Goal: Task Accomplishment & Management: Manage account settings

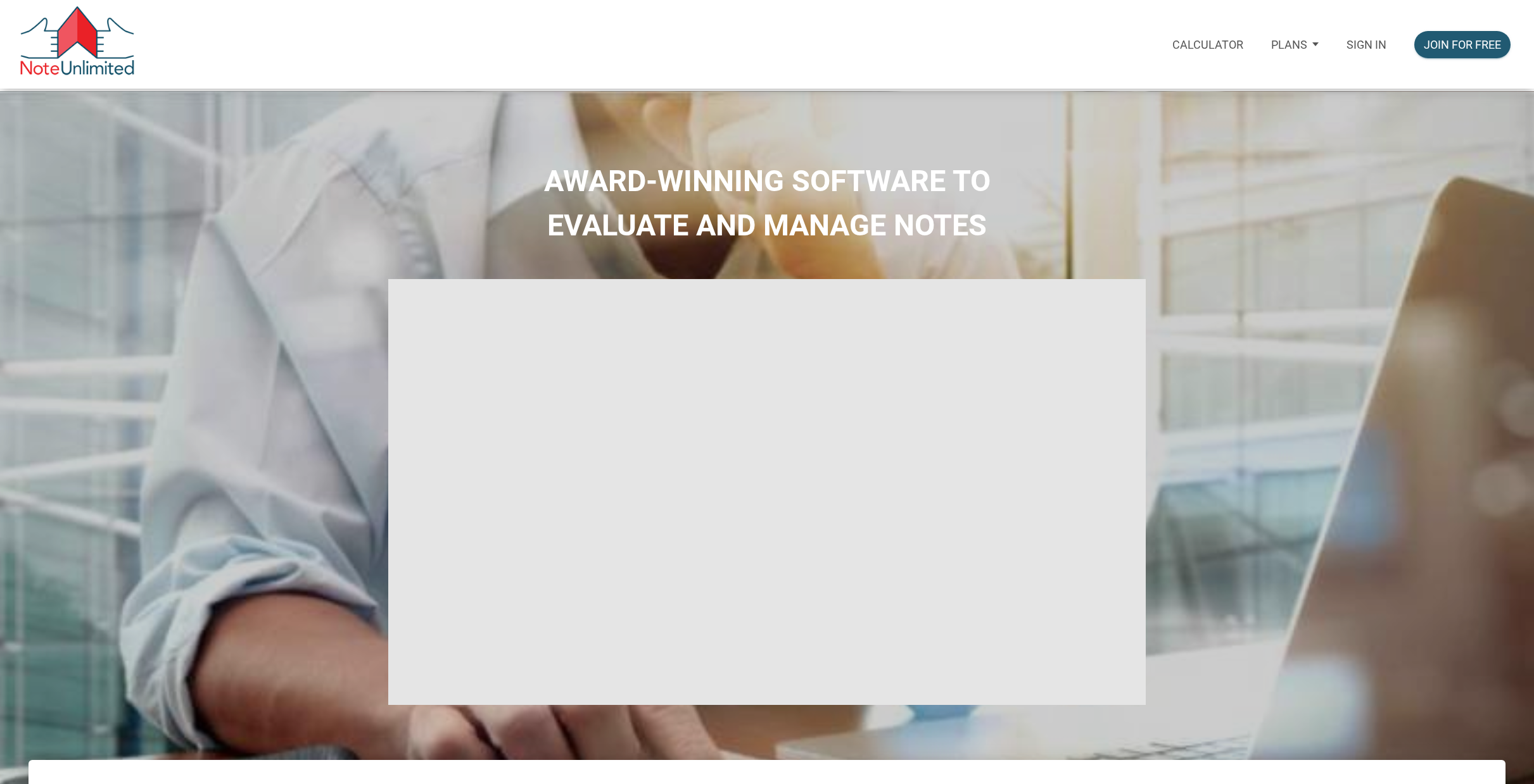
click at [1361, 41] on p "Sign in" at bounding box center [1366, 45] width 40 height 13
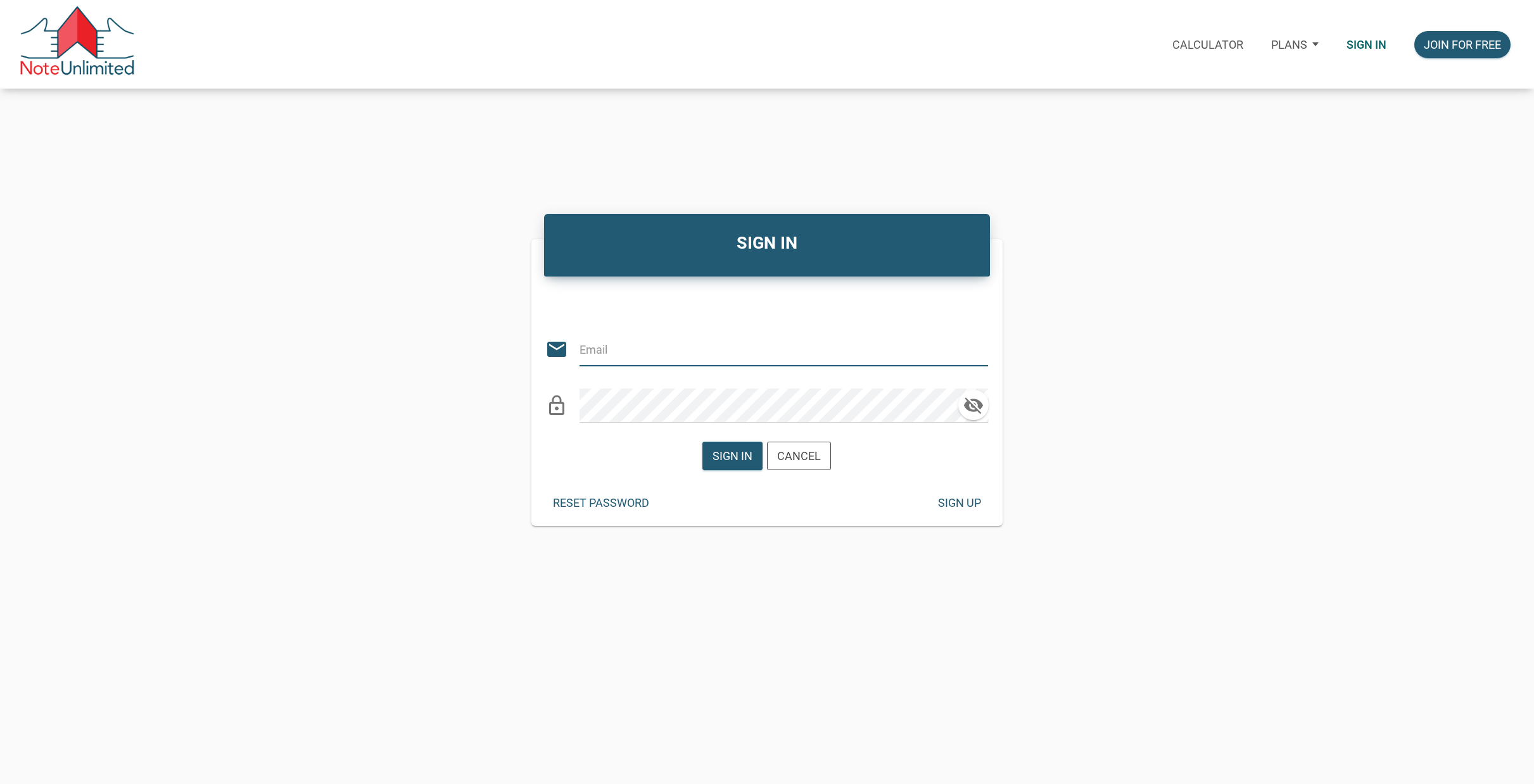
type input "[EMAIL_ADDRESS][DOMAIN_NAME]"
click at [733, 460] on div "Sign in" at bounding box center [732, 456] width 40 height 17
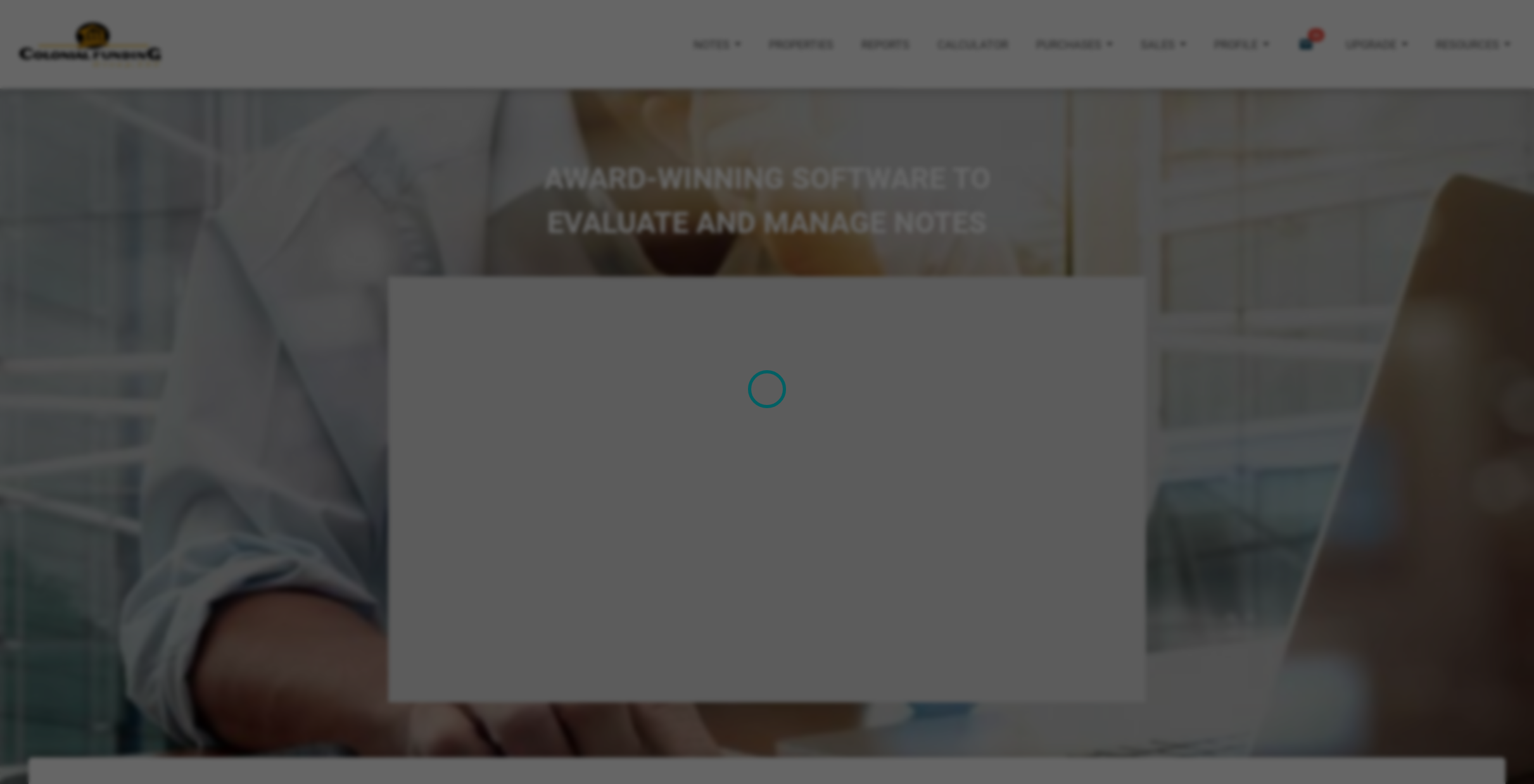
type input "Introduction to new features"
select select
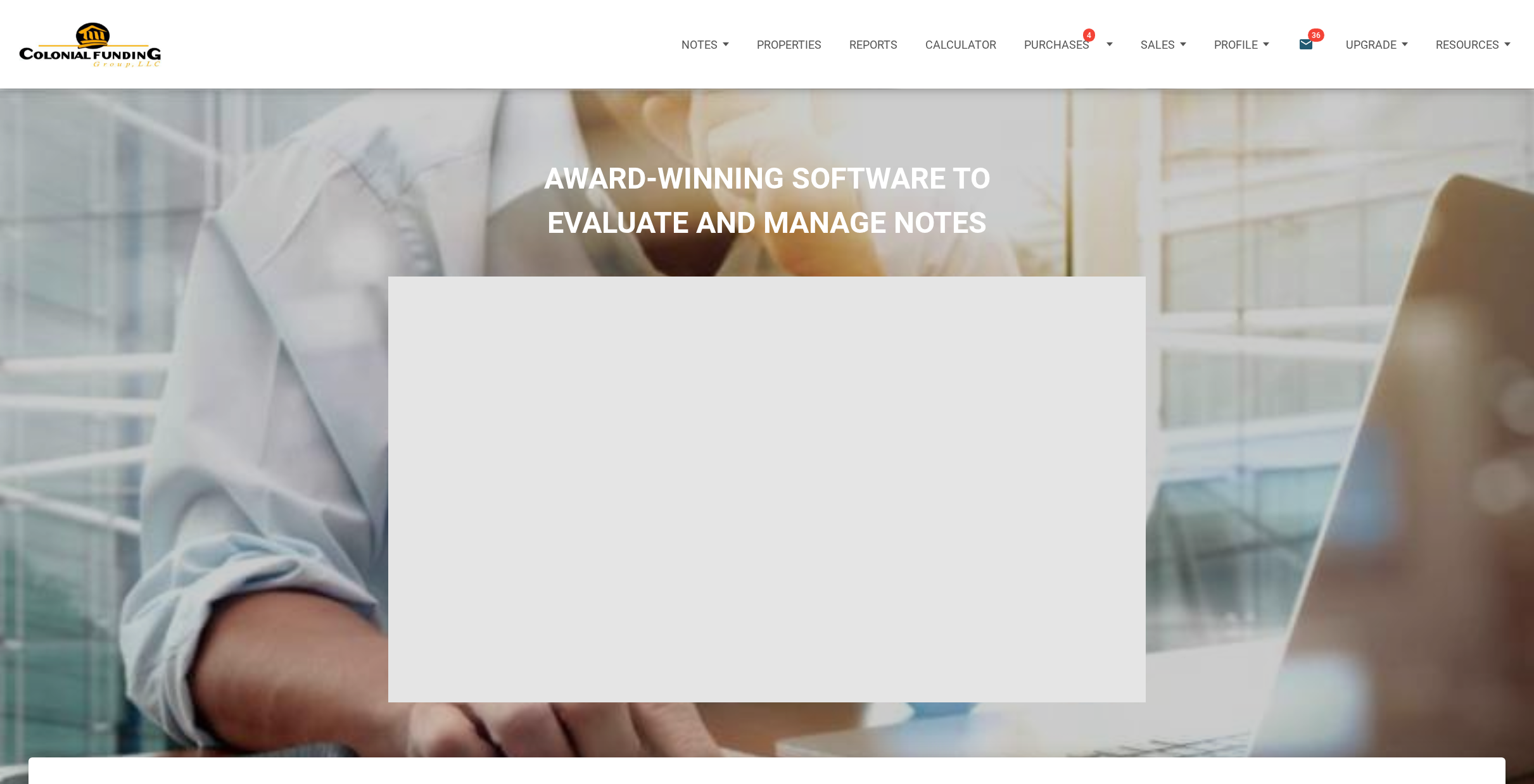
click at [1306, 45] on icon "email" at bounding box center [1306, 45] width 17 height 17
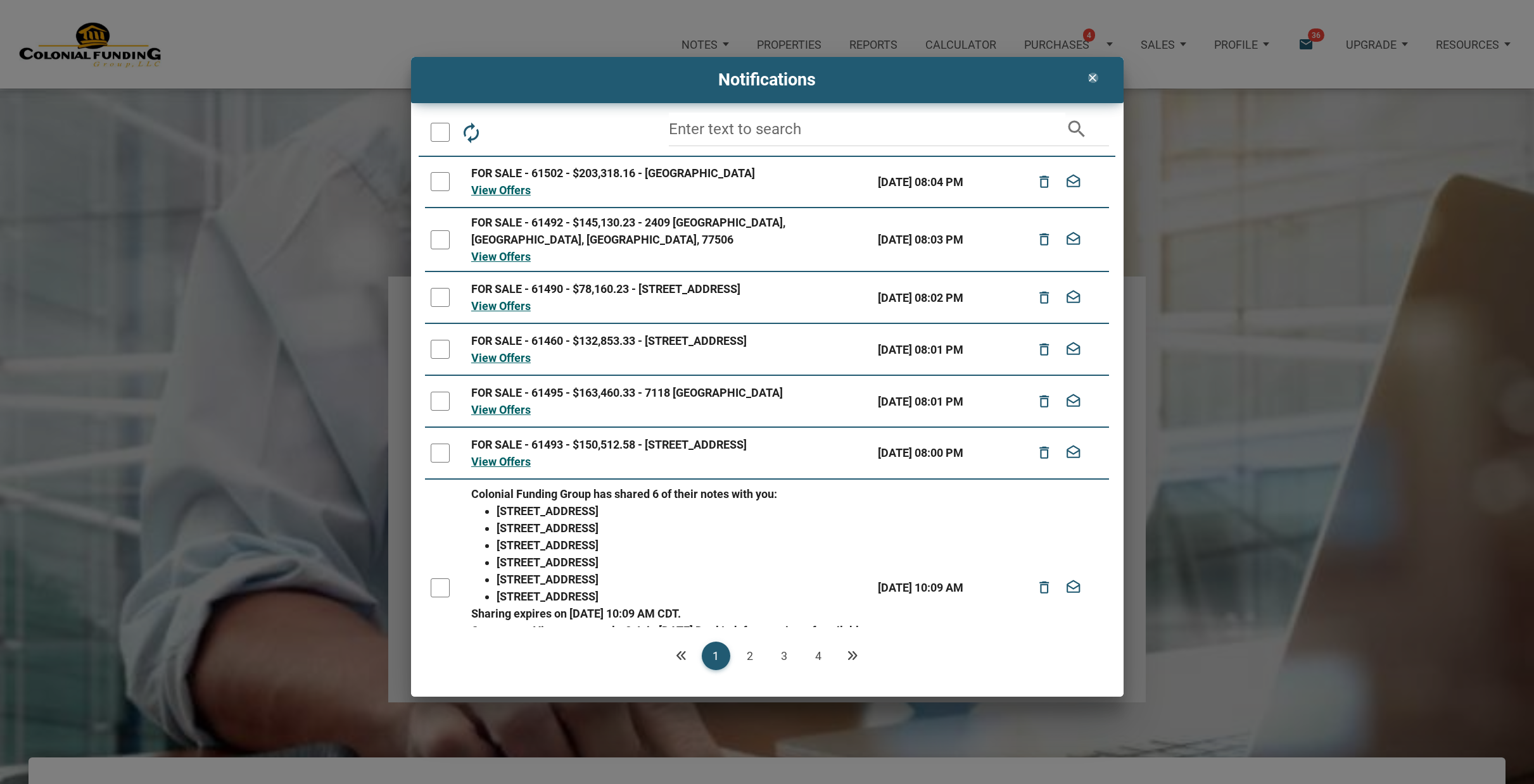
drag, startPoint x: 1093, startPoint y: 78, endPoint x: 1074, endPoint y: 56, distance: 29.1
click at [1093, 78] on icon "clear" at bounding box center [1091, 78] width 15 height 13
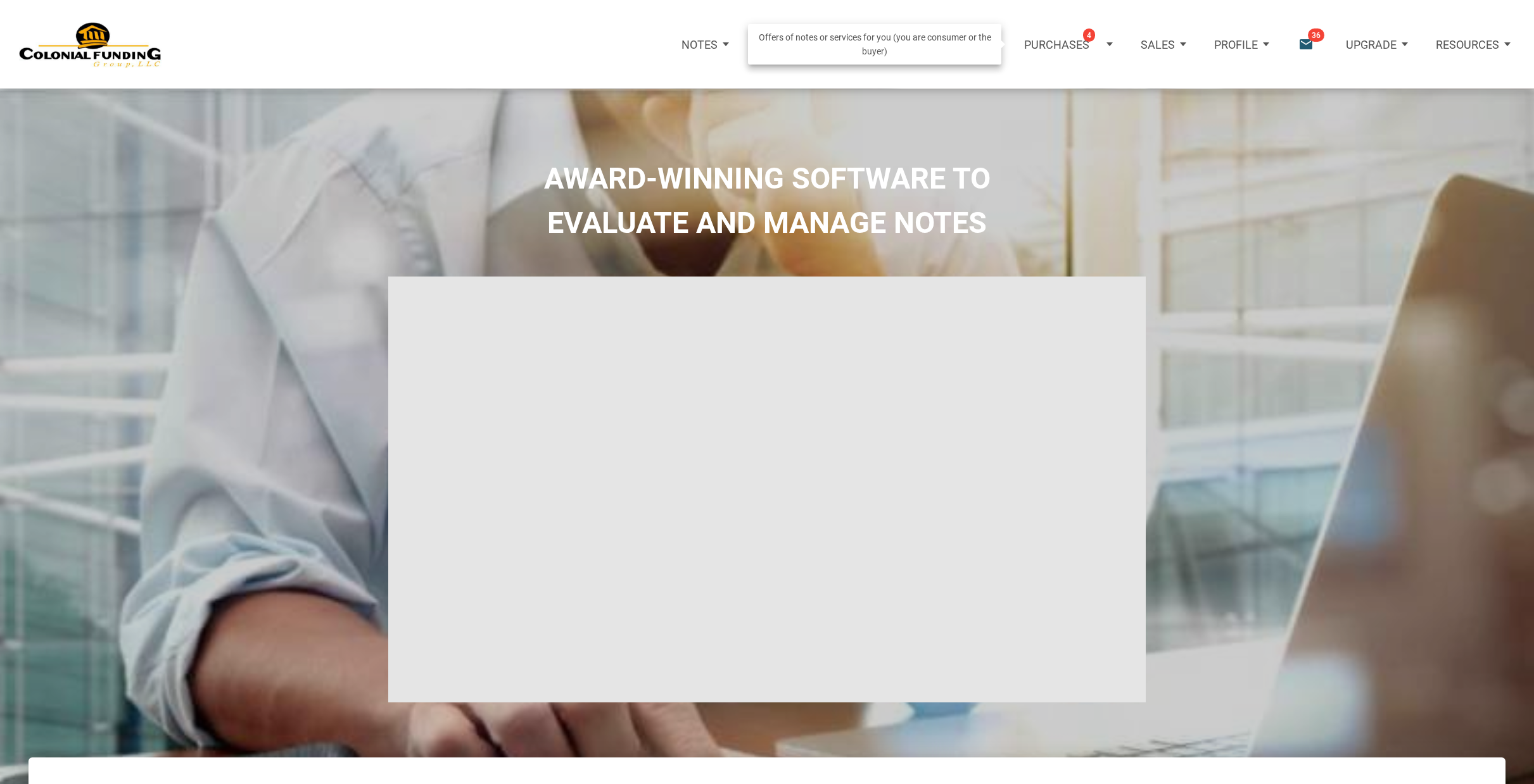
click at [1064, 42] on p "Purchases" at bounding box center [1056, 45] width 65 height 13
click at [1020, 83] on link "Note Offers 4" at bounding box center [1050, 84] width 145 height 29
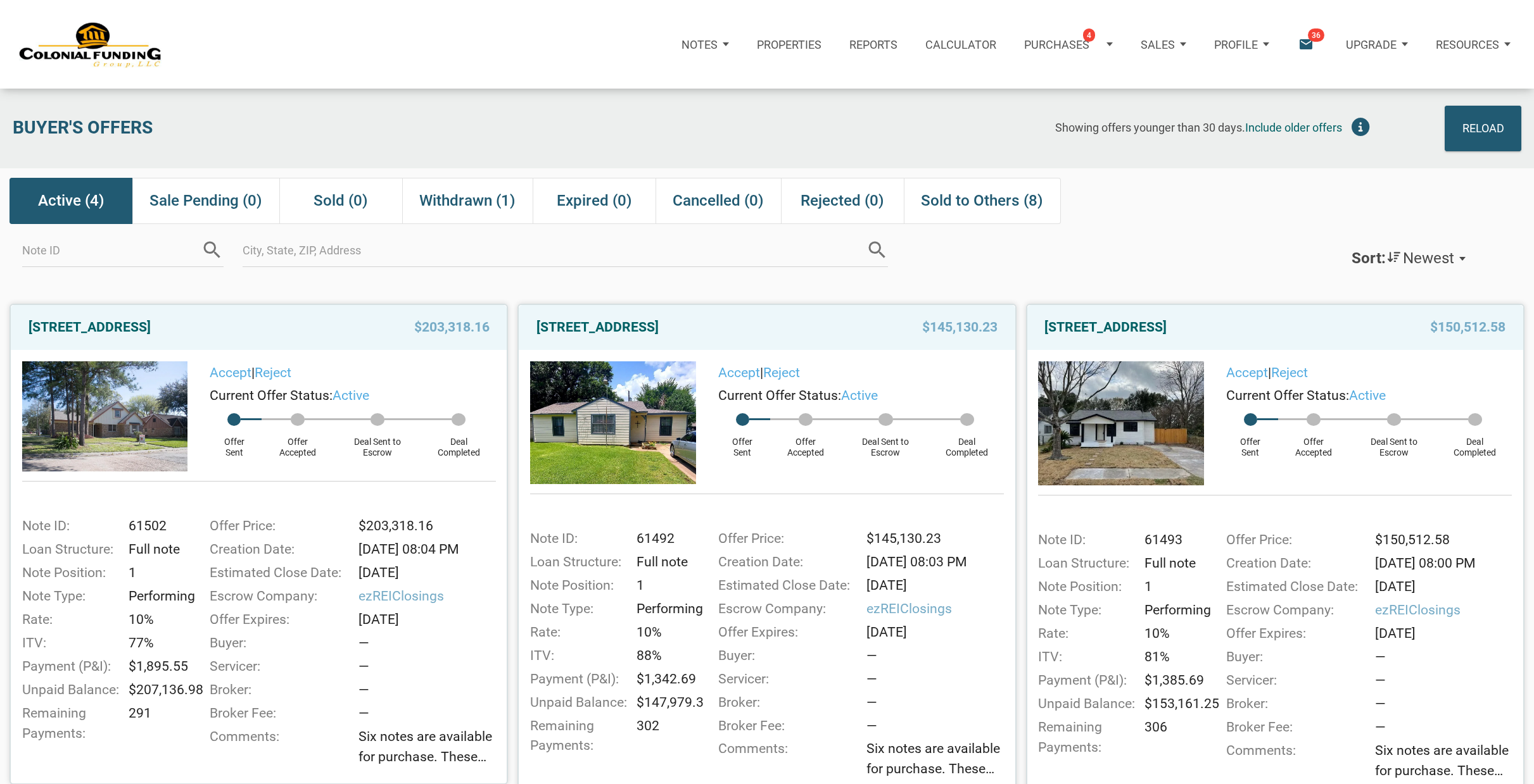
click at [1308, 44] on icon "email" at bounding box center [1306, 45] width 17 height 17
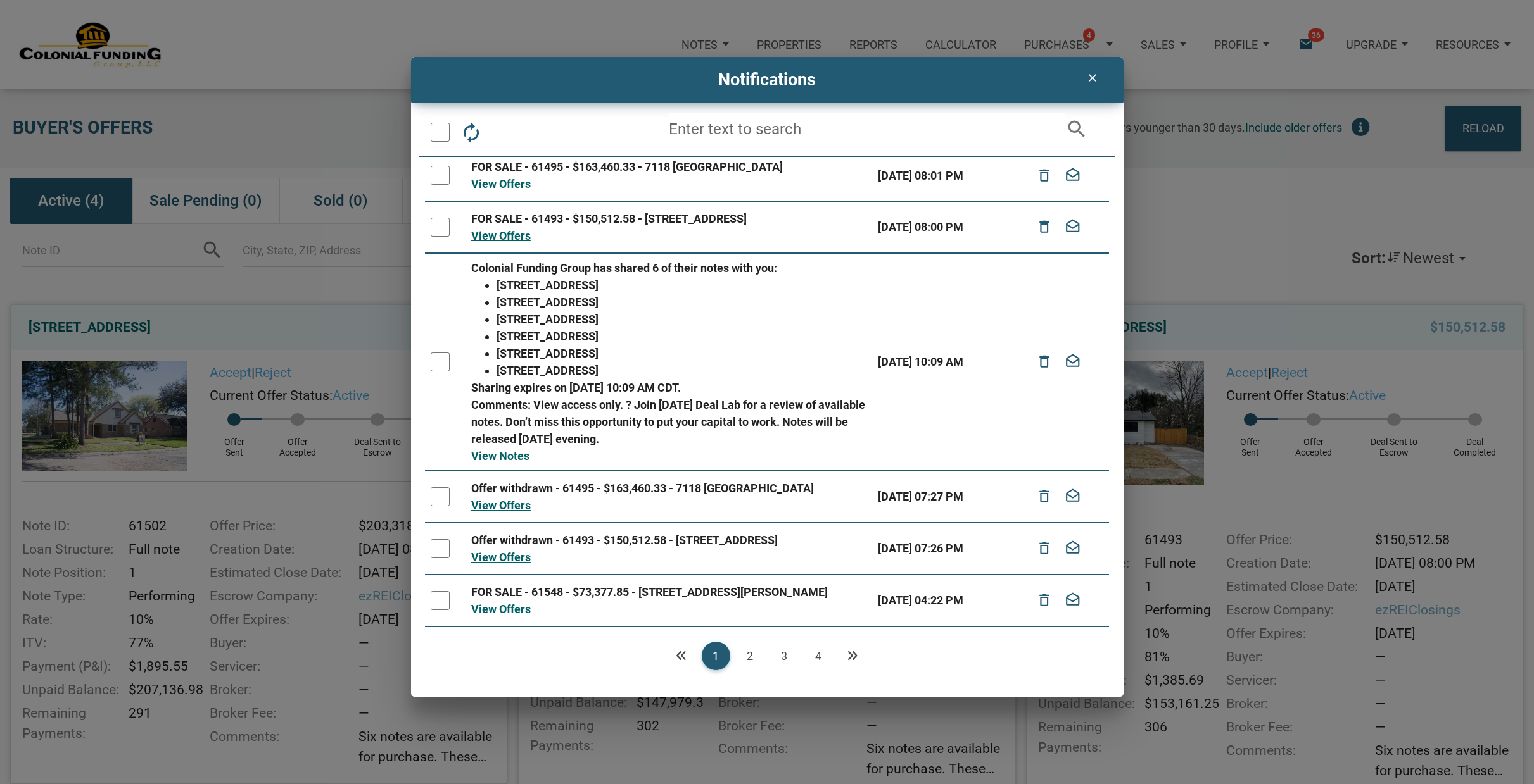
scroll to position [226, 0]
click at [820, 658] on link "4" at bounding box center [819, 656] width 28 height 28
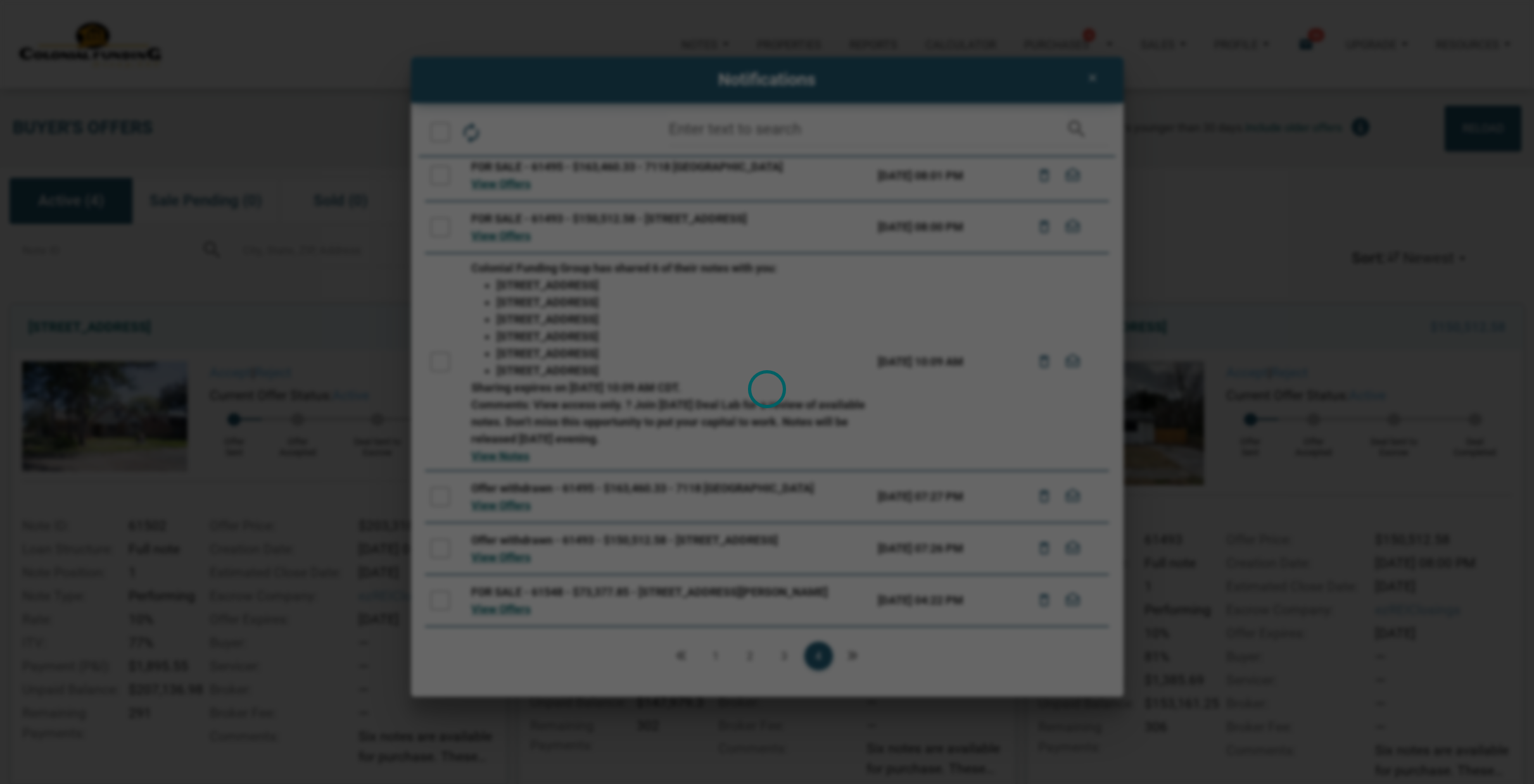
scroll to position [0, 0]
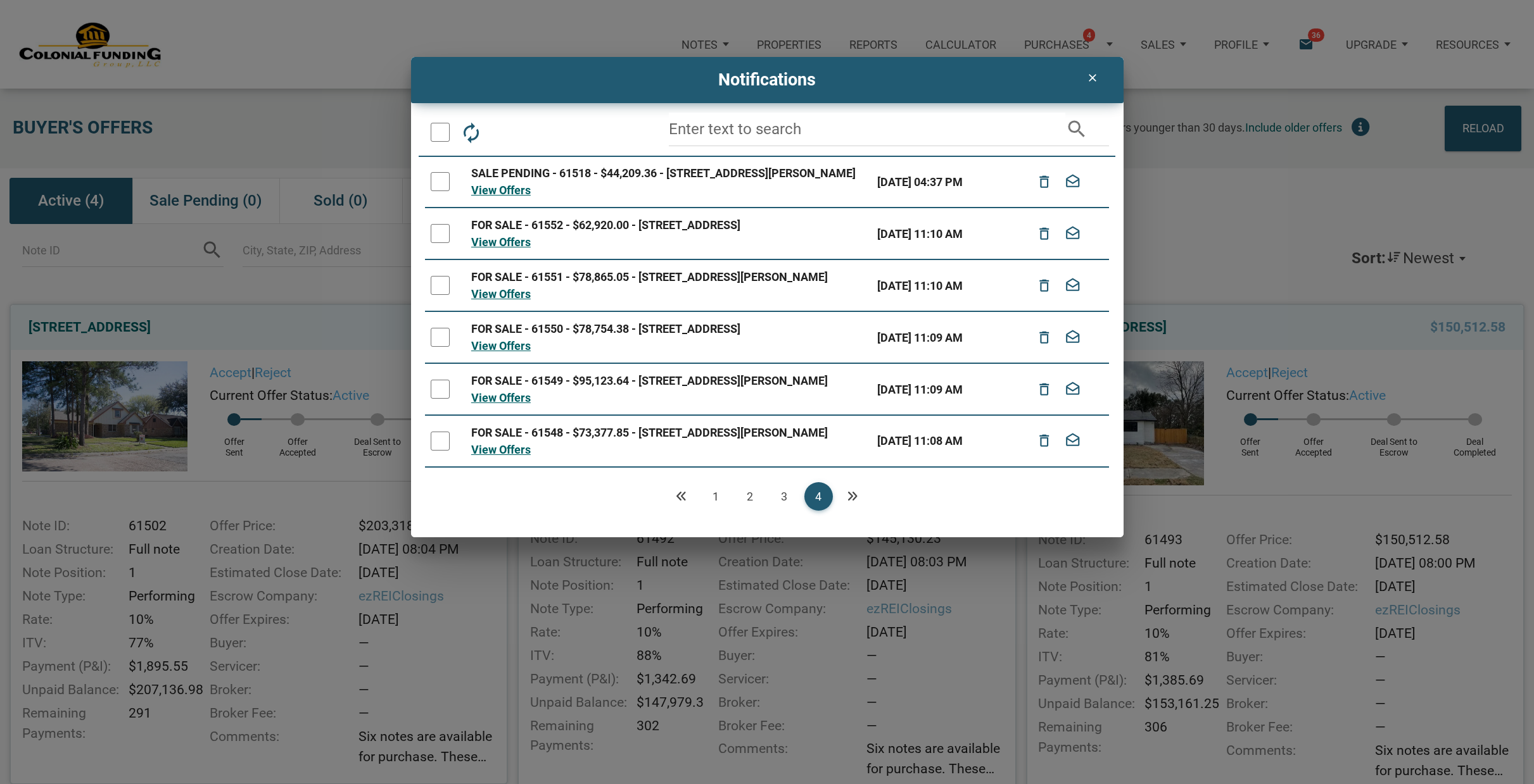
click at [854, 502] on icon "Next" at bounding box center [852, 496] width 12 height 12
click at [1067, 455] on icon "drafts" at bounding box center [1072, 442] width 16 height 28
click at [1071, 403] on icon "drafts" at bounding box center [1072, 389] width 16 height 28
click at [1075, 351] on icon "drafts" at bounding box center [1072, 338] width 16 height 28
click at [1075, 300] on icon "drafts" at bounding box center [1072, 286] width 16 height 28
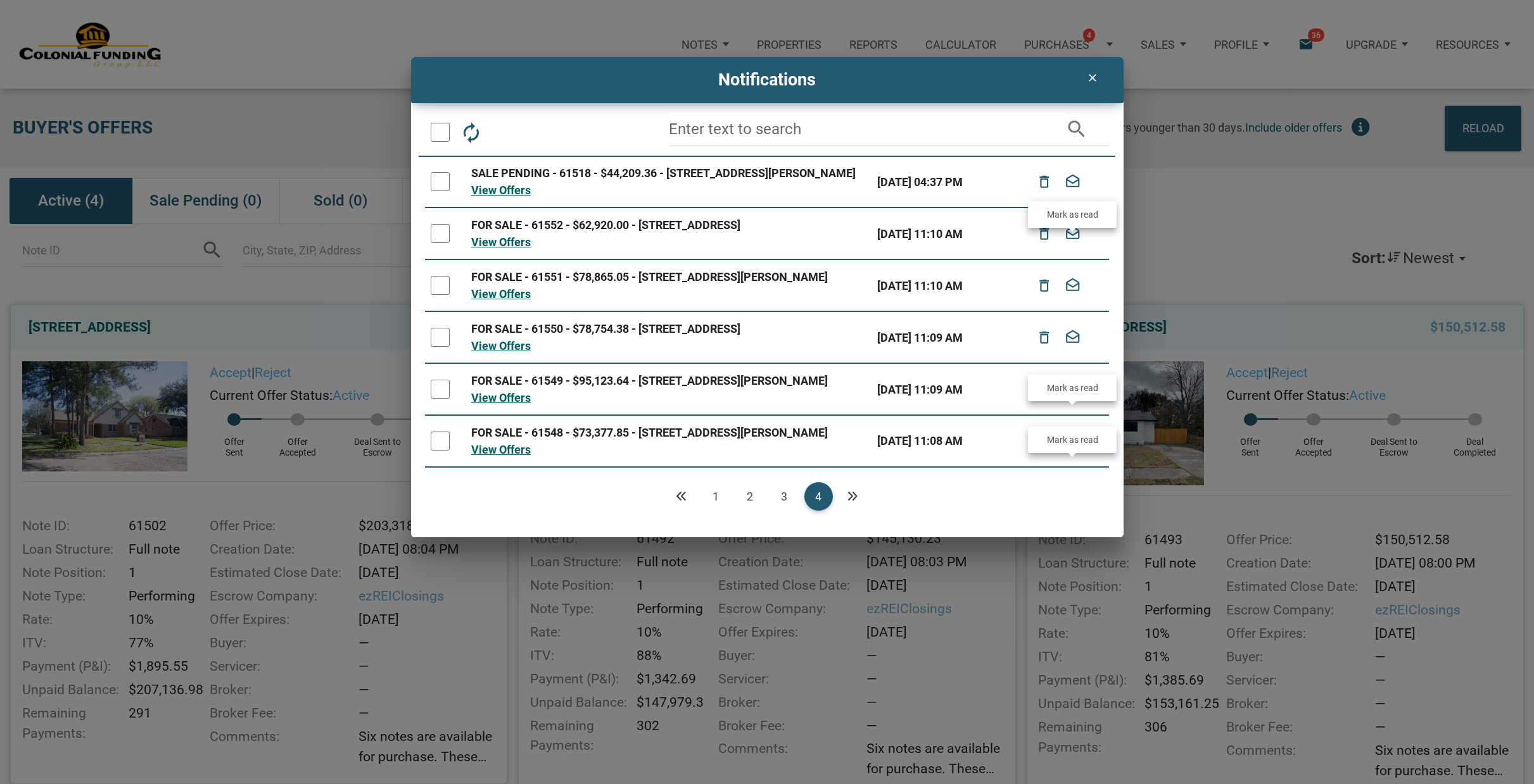
click at [1068, 248] on icon "drafts" at bounding box center [1072, 234] width 16 height 28
click at [1067, 188] on icon "drafts" at bounding box center [1072, 182] width 16 height 28
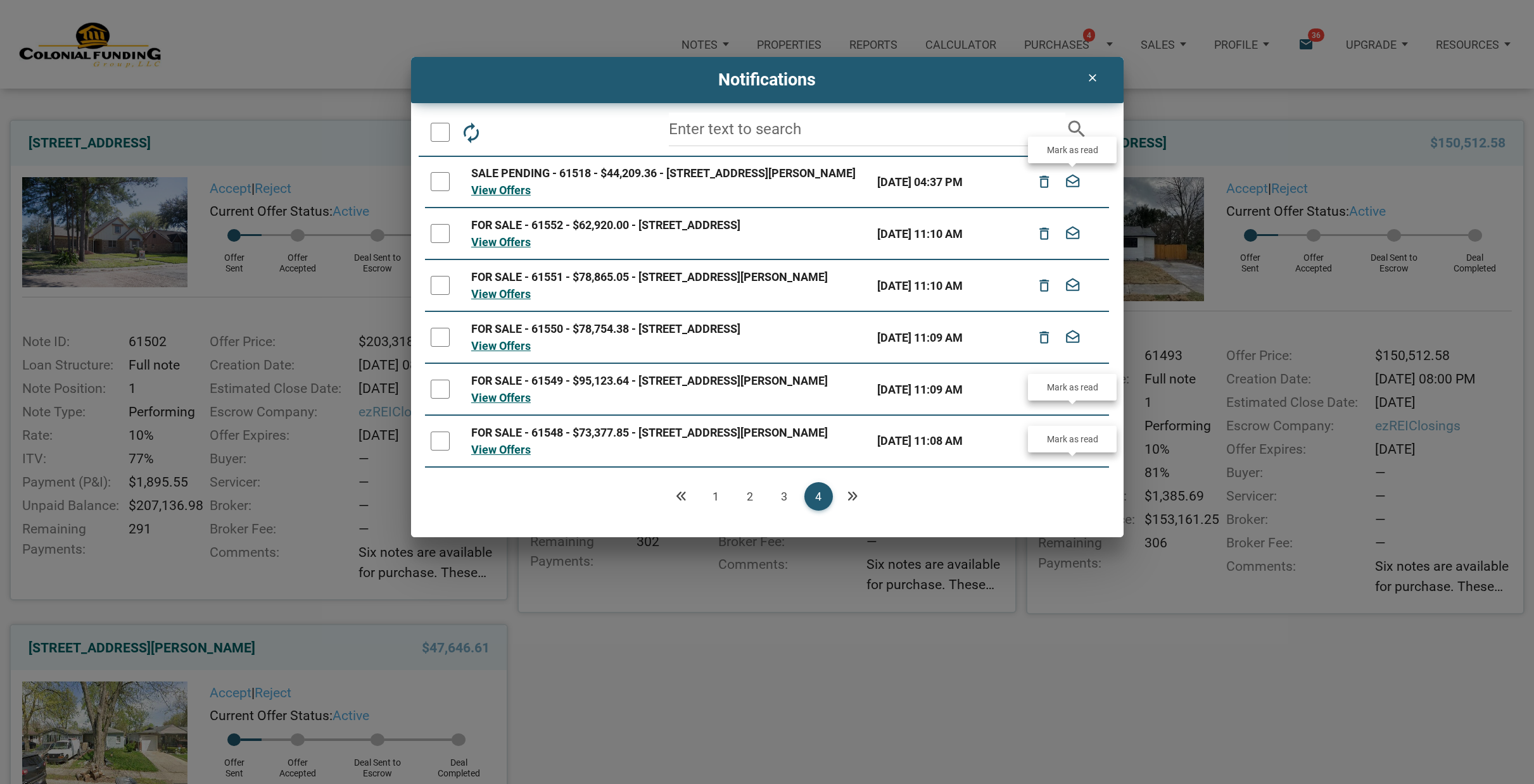
scroll to position [178, 0]
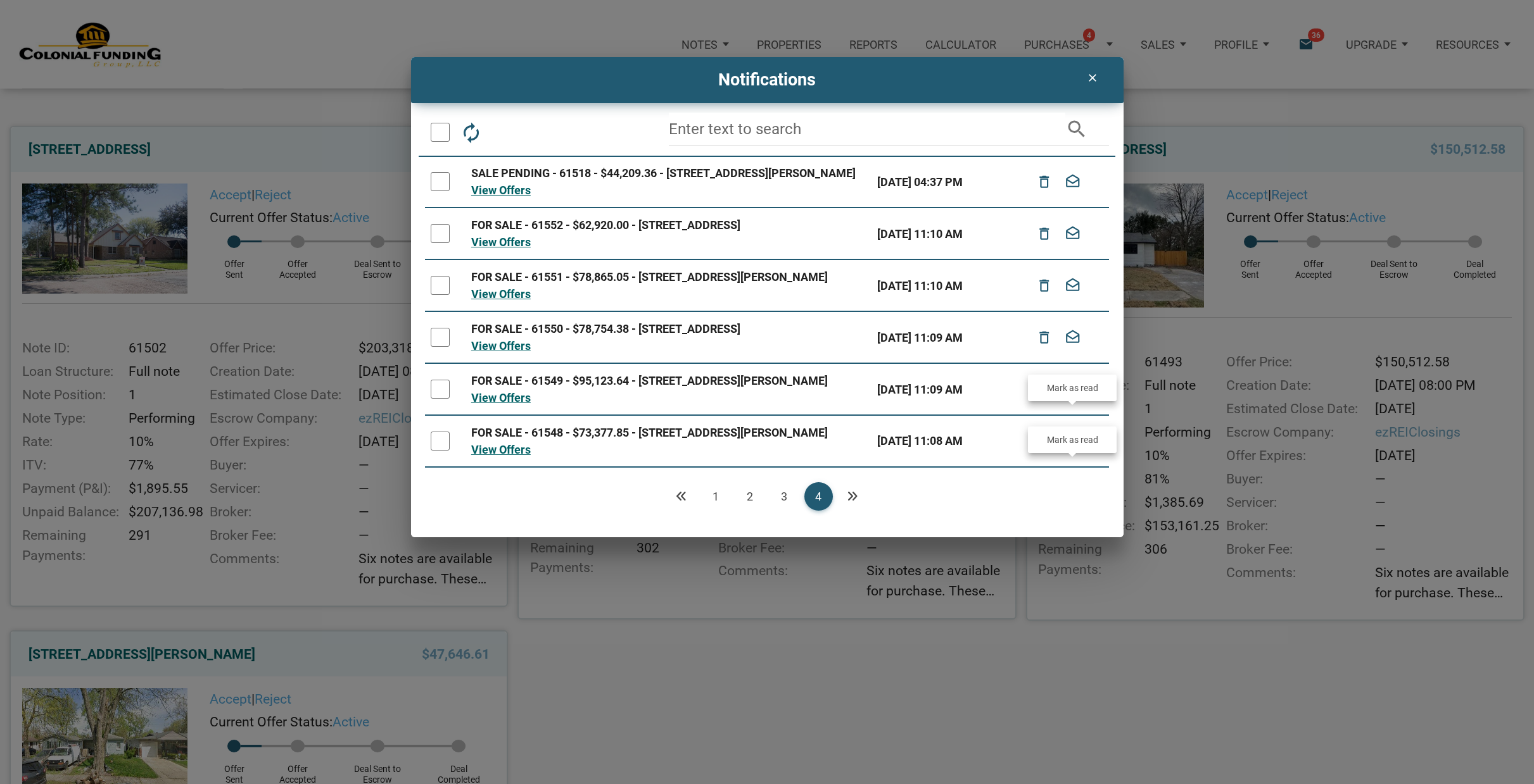
click at [779, 511] on link "3" at bounding box center [784, 496] width 28 height 28
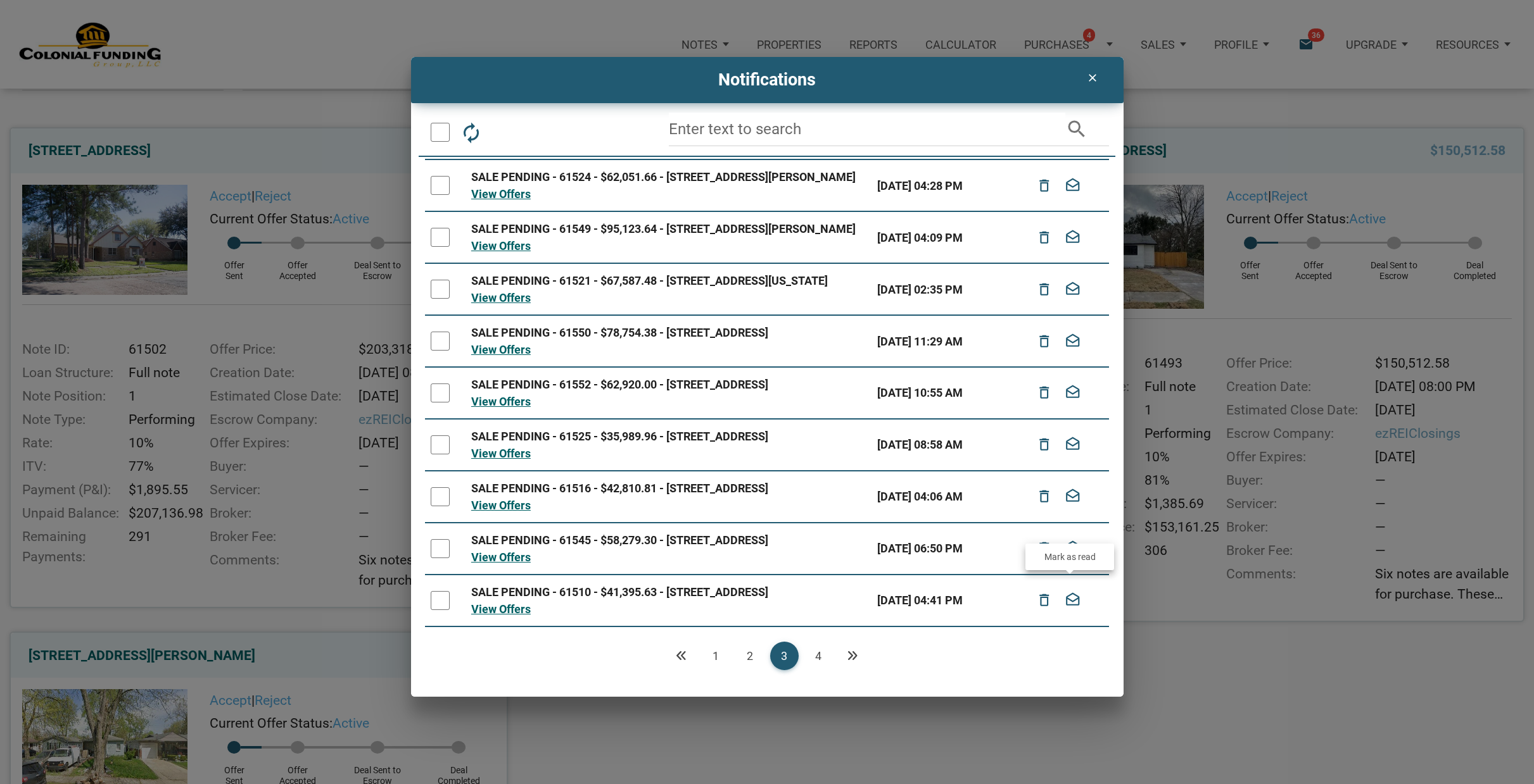
scroll to position [165, 0]
click at [1070, 591] on icon "drafts" at bounding box center [1072, 601] width 16 height 28
click at [1066, 535] on icon "drafts" at bounding box center [1072, 549] width 16 height 28
click at [1066, 483] on icon "drafts" at bounding box center [1072, 497] width 16 height 28
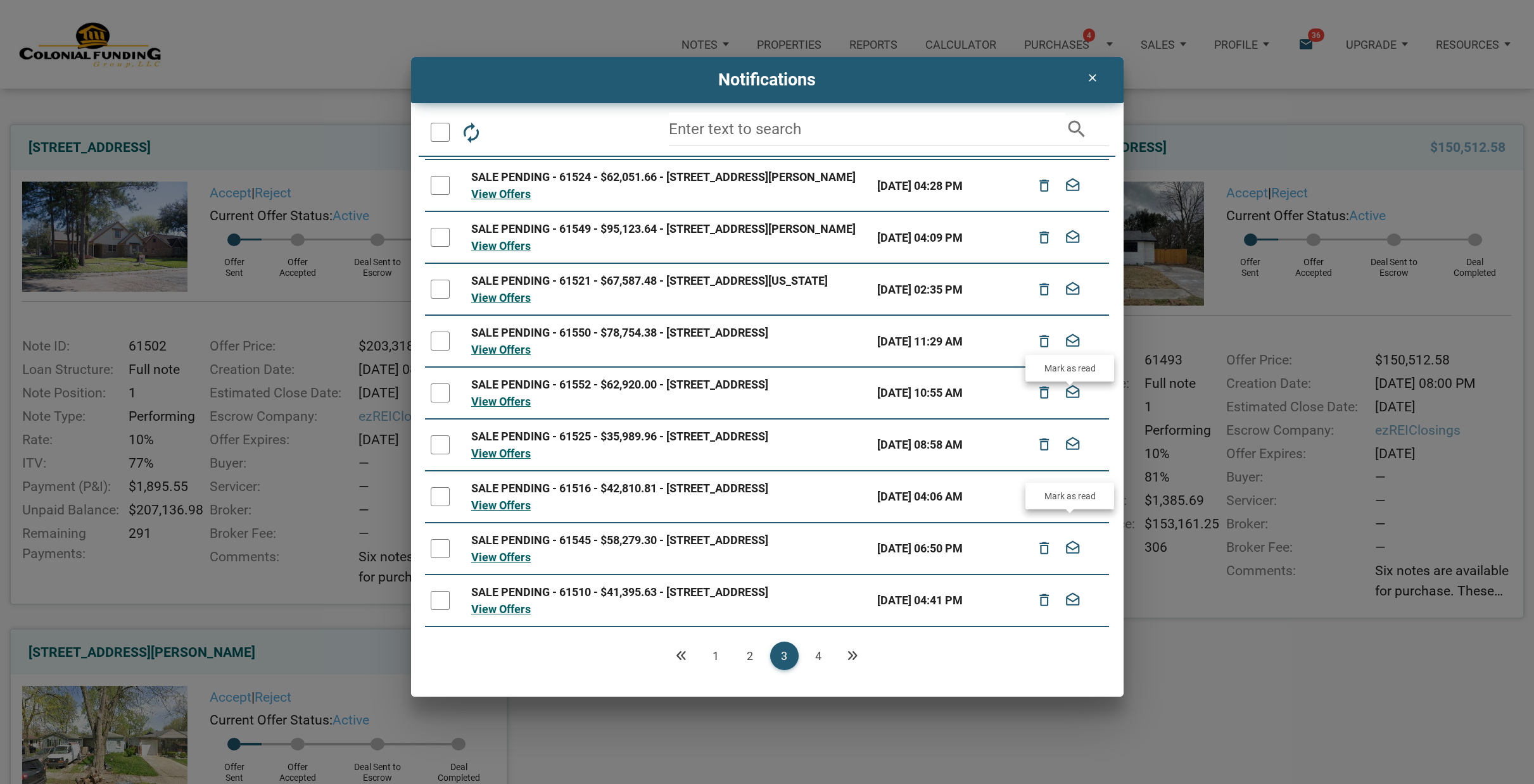
click at [1066, 431] on icon "drafts" at bounding box center [1072, 446] width 16 height 28
click at [1074, 379] on icon "drafts" at bounding box center [1072, 393] width 16 height 28
click at [1071, 279] on div "Notes Dashboard Transactions Properties Reports Calculator Purchases 4 Note Off…" at bounding box center [767, 468] width 1534 height 1297
click at [1067, 328] on icon "drafts" at bounding box center [1072, 342] width 16 height 28
click at [1068, 275] on icon "drafts" at bounding box center [1072, 289] width 16 height 28
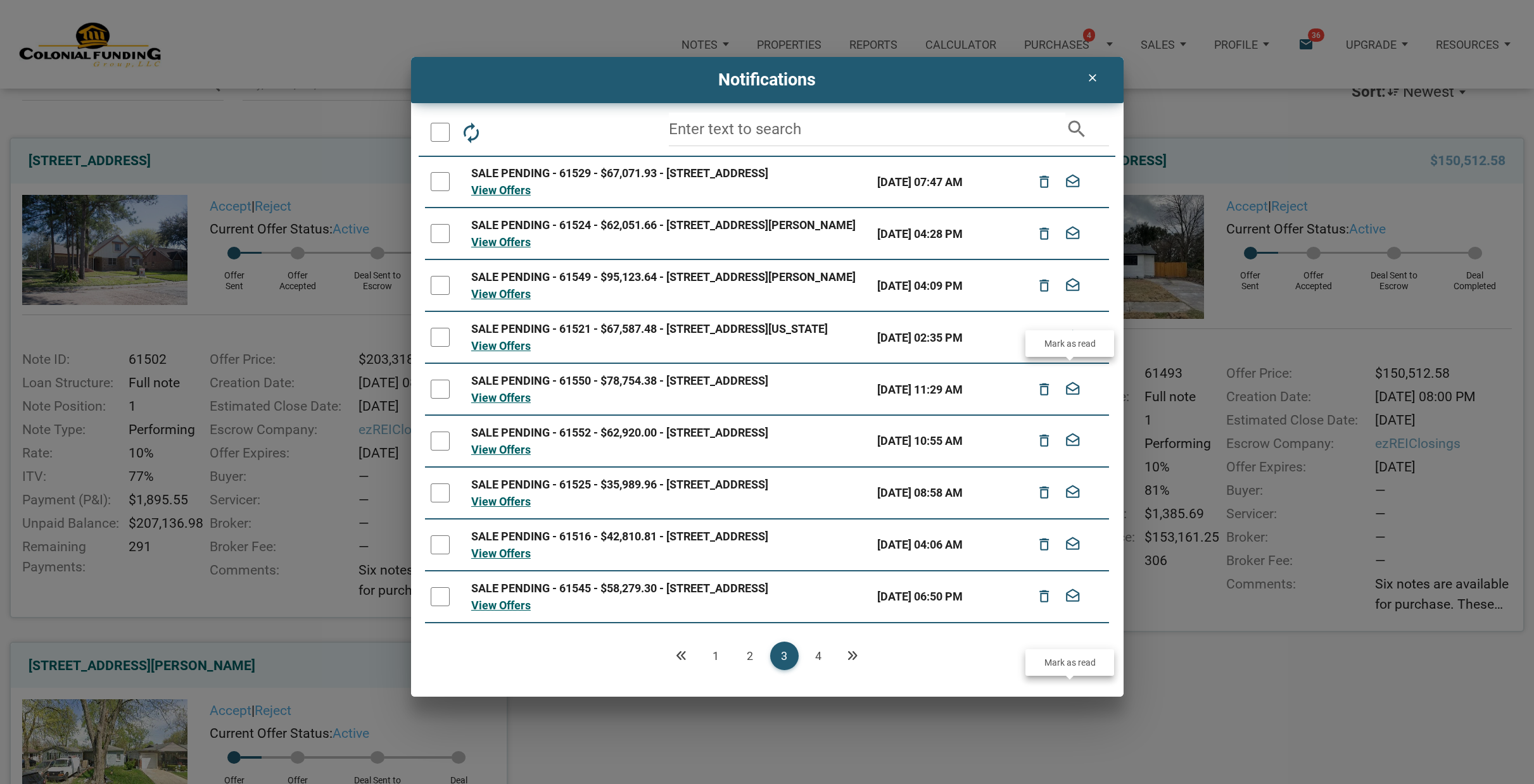
scroll to position [0, 0]
click at [1058, 300] on div "drafts" at bounding box center [1072, 285] width 28 height 28
click at [1070, 247] on icon "drafts" at bounding box center [1072, 234] width 16 height 28
click at [1072, 188] on icon "drafts" at bounding box center [1072, 182] width 16 height 28
click at [746, 652] on link "2" at bounding box center [750, 656] width 28 height 28
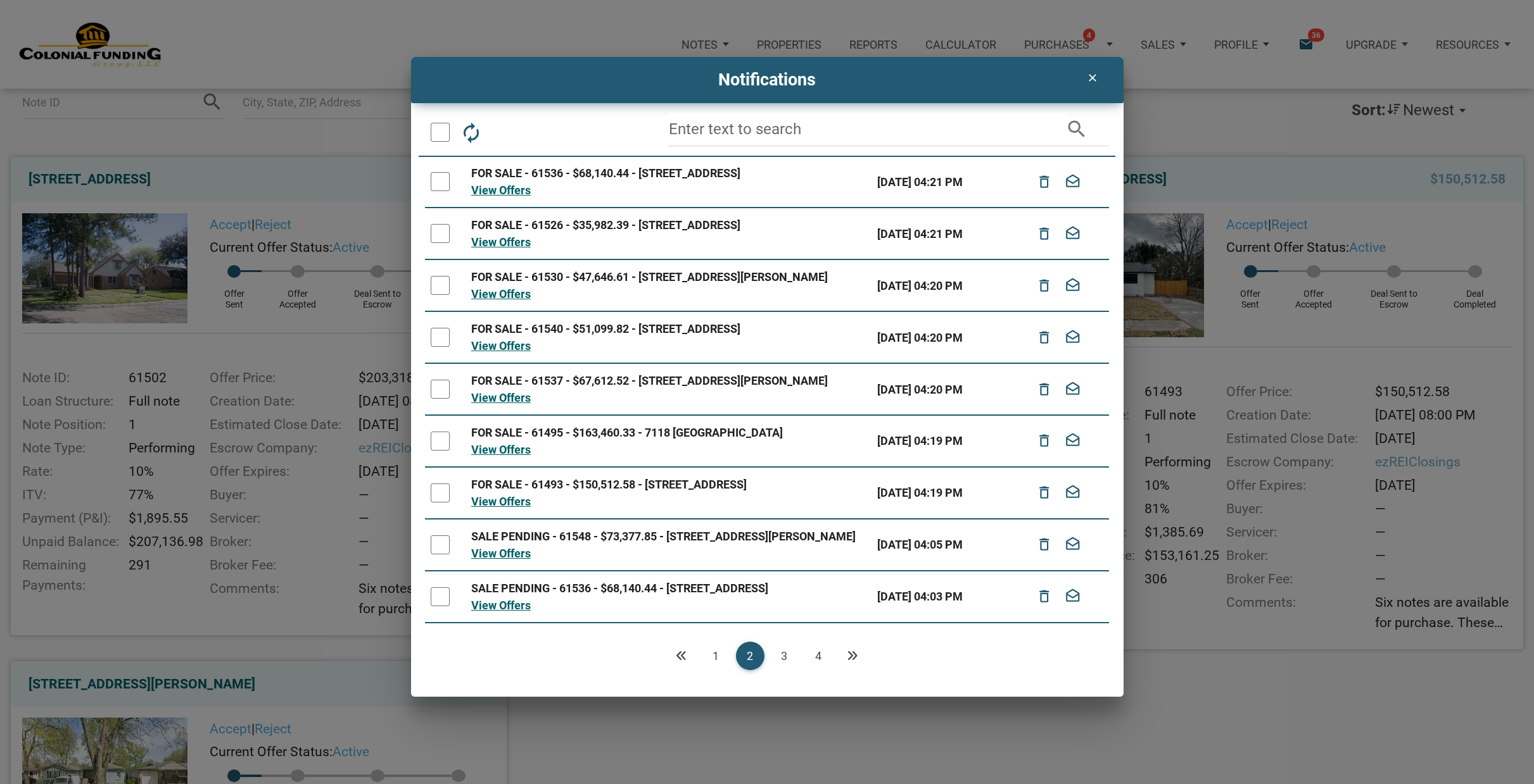
scroll to position [132, 0]
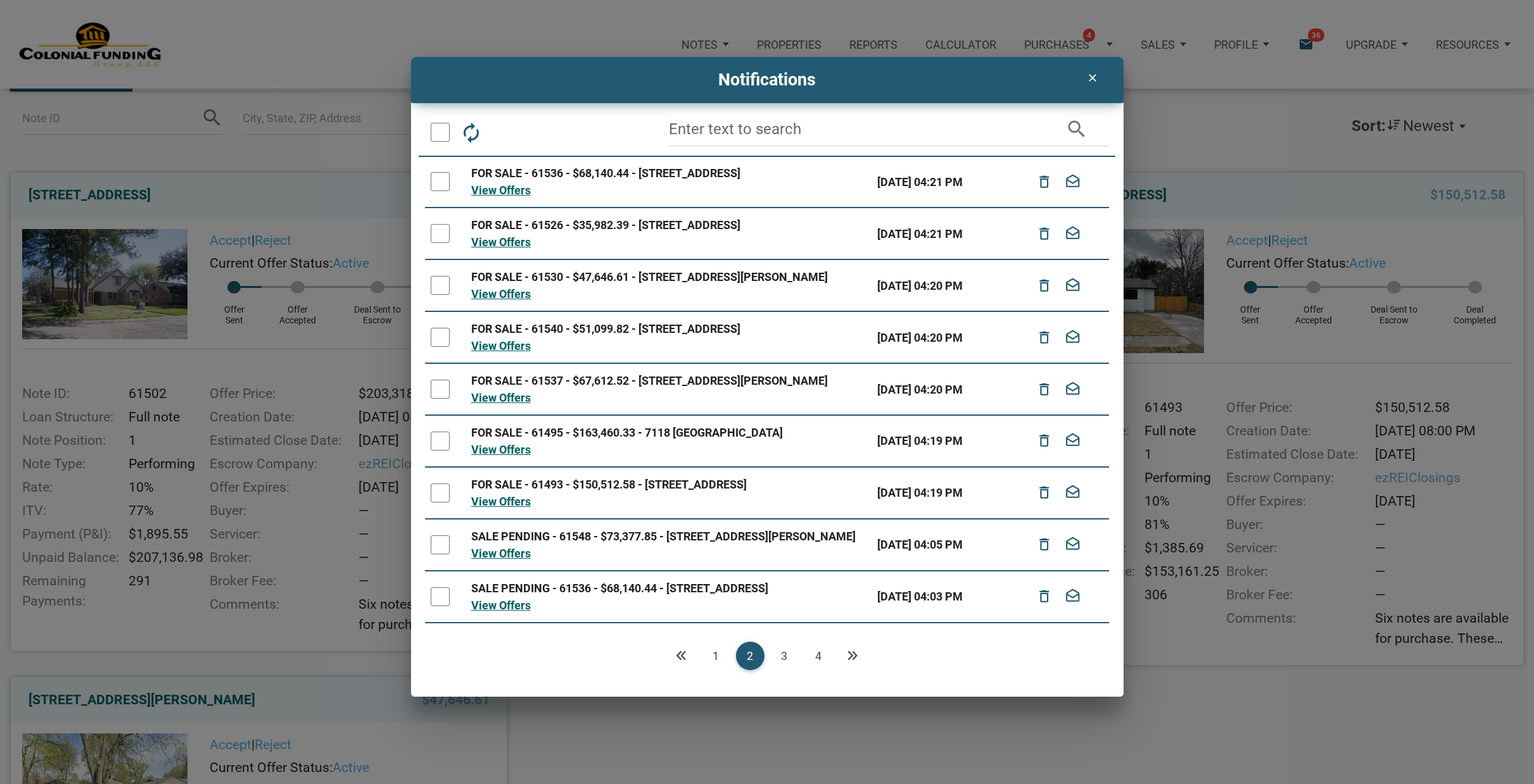
click at [439, 131] on div at bounding box center [440, 132] width 19 height 19
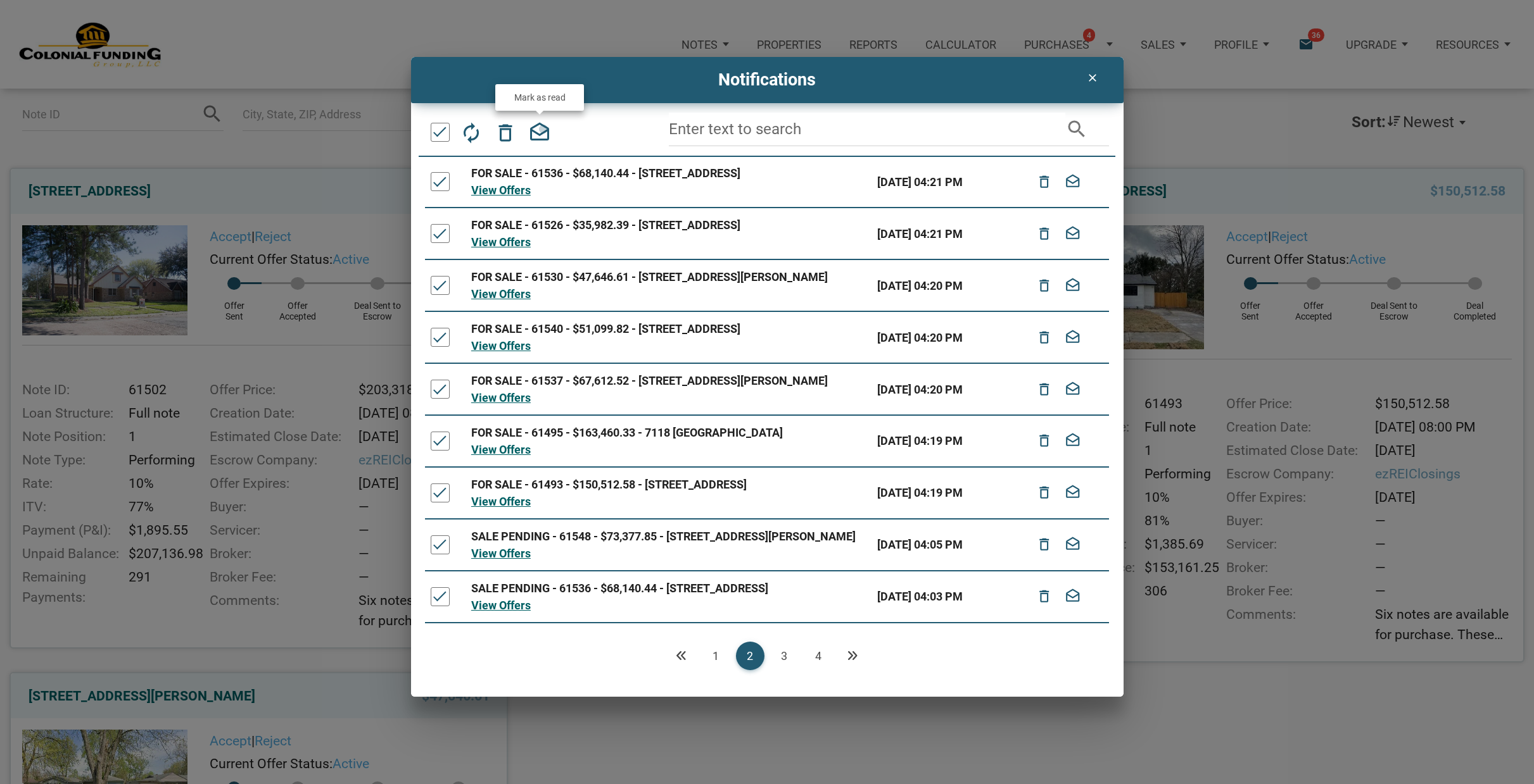
click at [543, 128] on icon "drafts" at bounding box center [539, 132] width 23 height 23
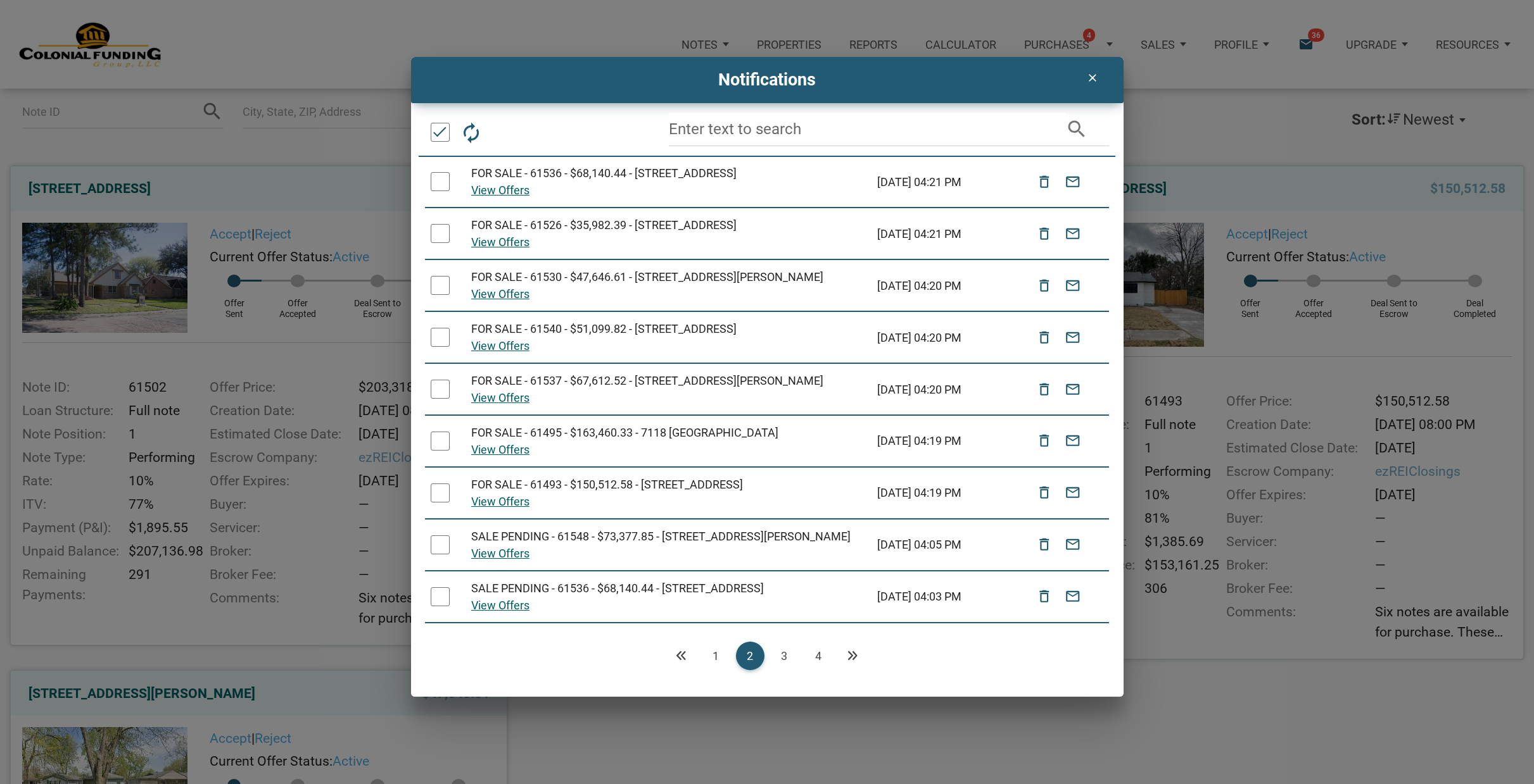
scroll to position [138, 0]
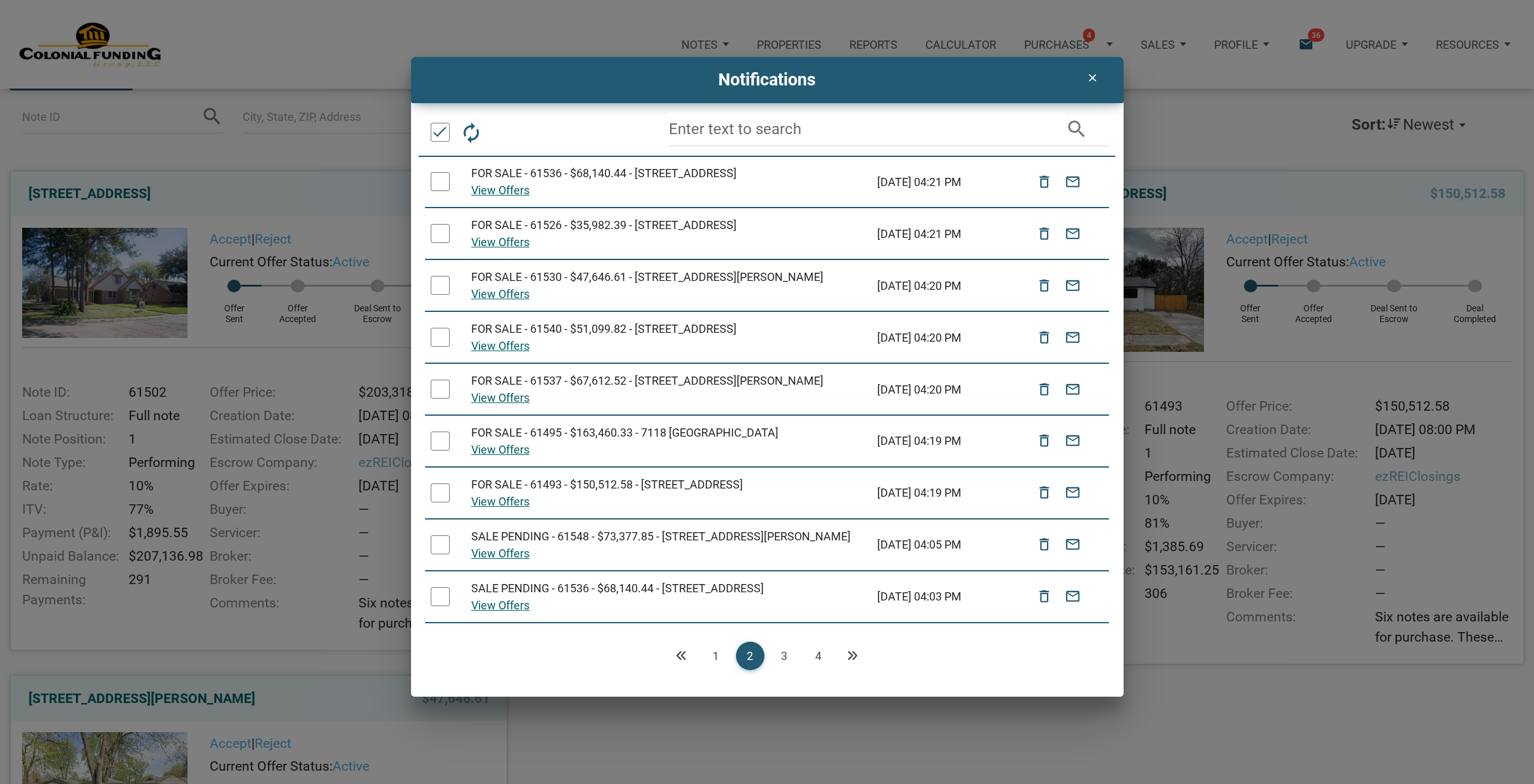
click at [714, 651] on link "1" at bounding box center [715, 656] width 28 height 28
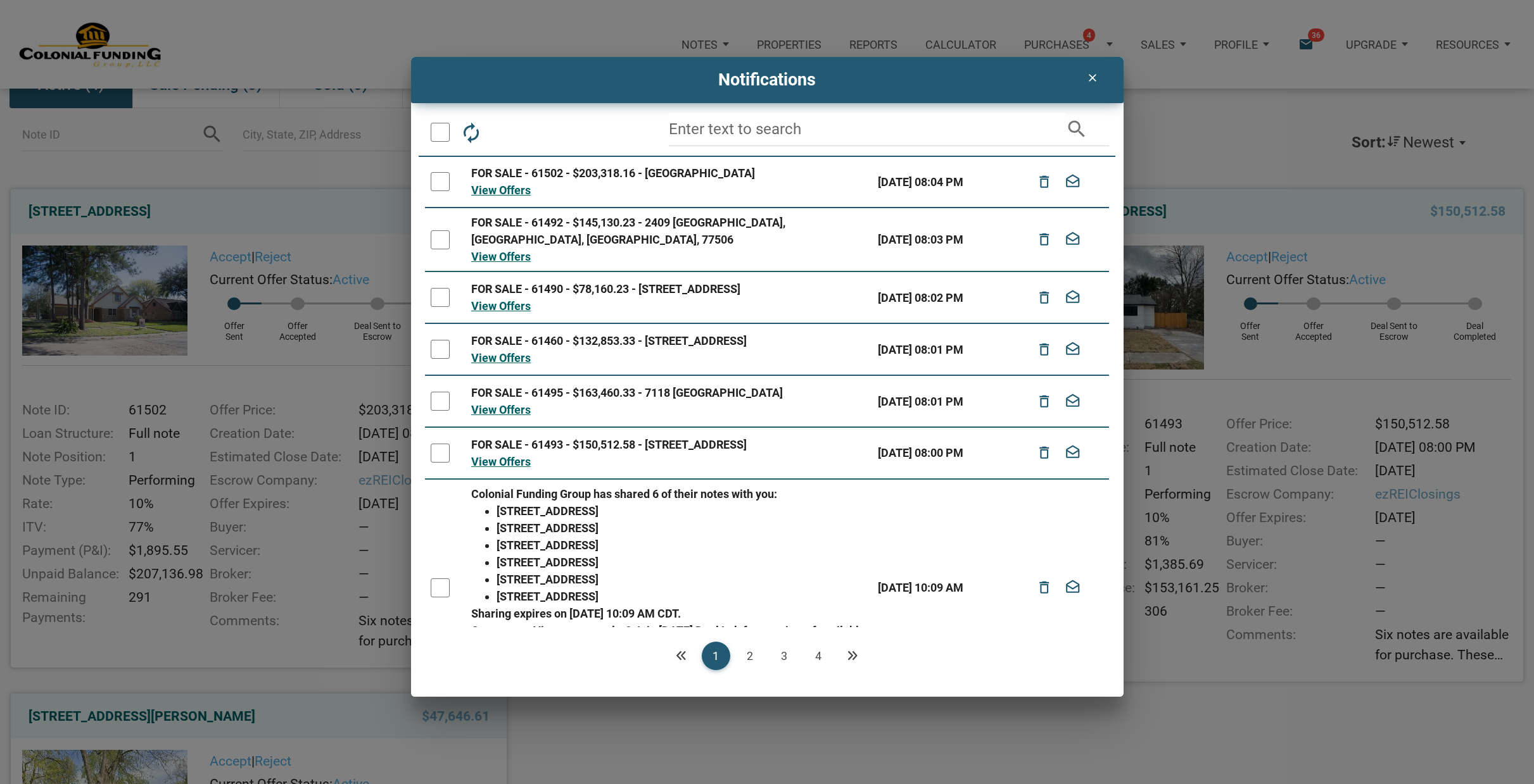
scroll to position [100, 0]
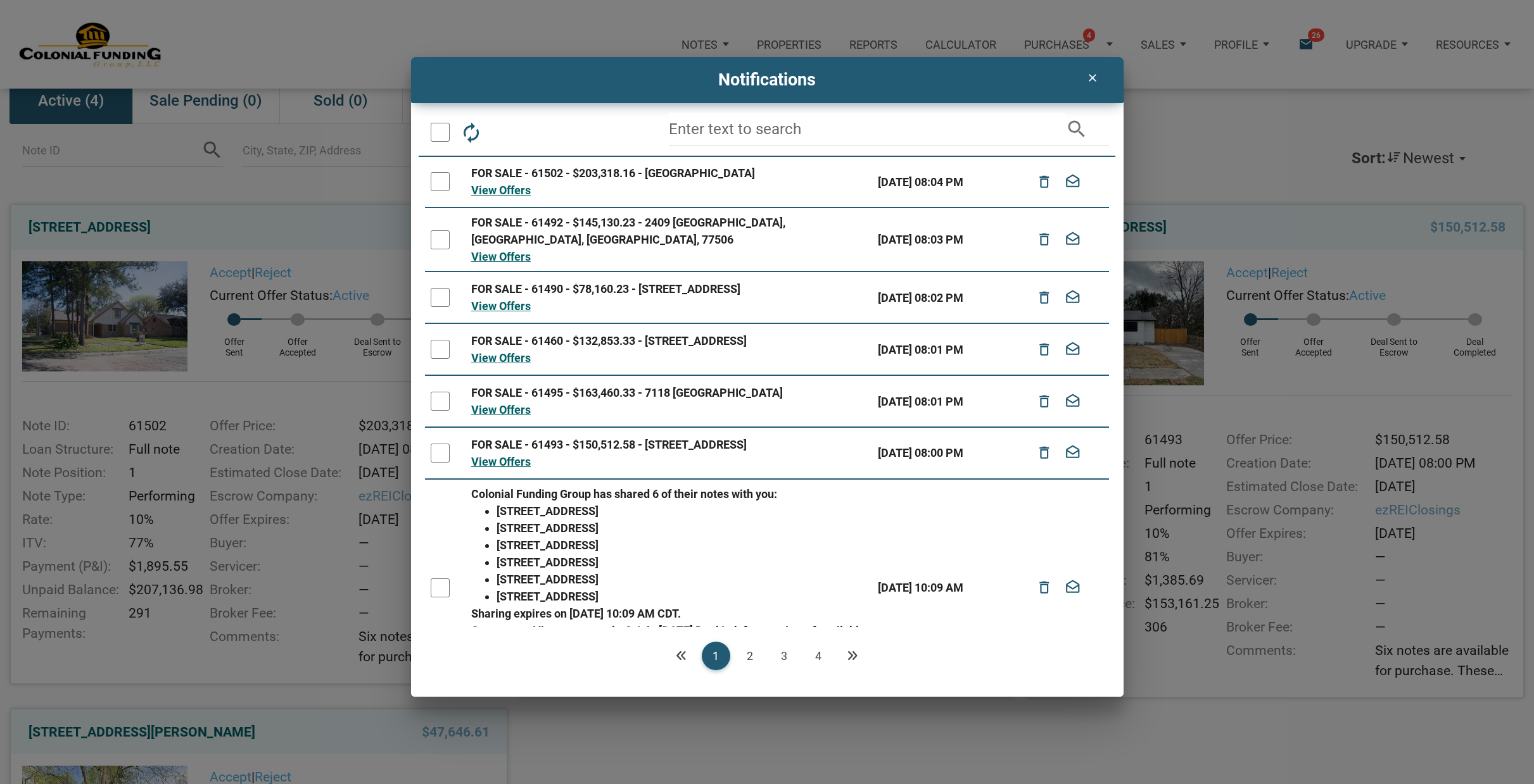
click at [1091, 78] on icon "clear" at bounding box center [1091, 78] width 15 height 13
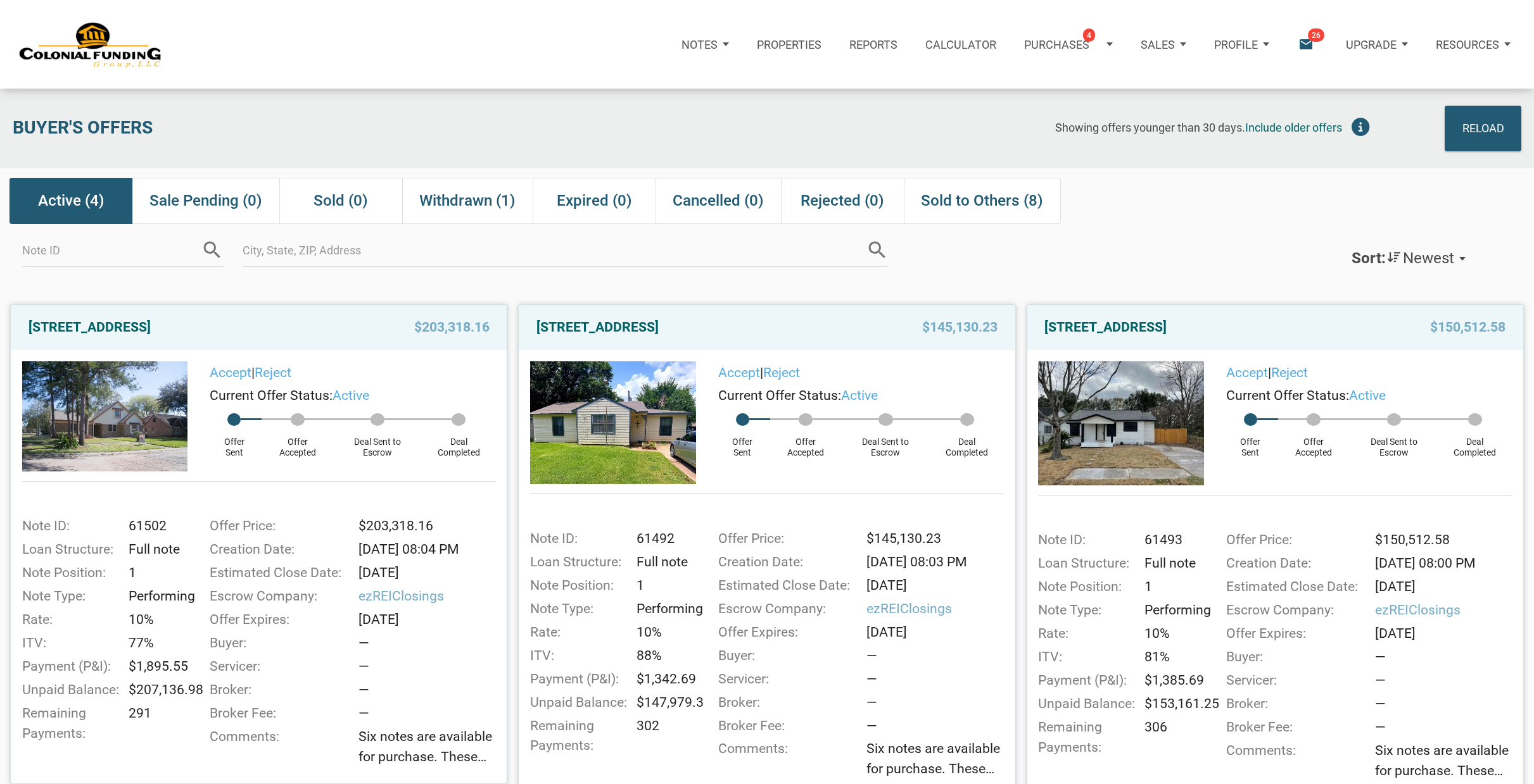
scroll to position [0, 0]
click at [1254, 41] on p "Profile" at bounding box center [1236, 45] width 44 height 13
click at [1138, 225] on div "Sort: Newest Newest Note Address Note ID" at bounding box center [1201, 252] width 651 height 57
click at [700, 45] on p "Notes" at bounding box center [699, 45] width 36 height 13
click at [679, 80] on link "Dashboard" at bounding box center [667, 84] width 145 height 29
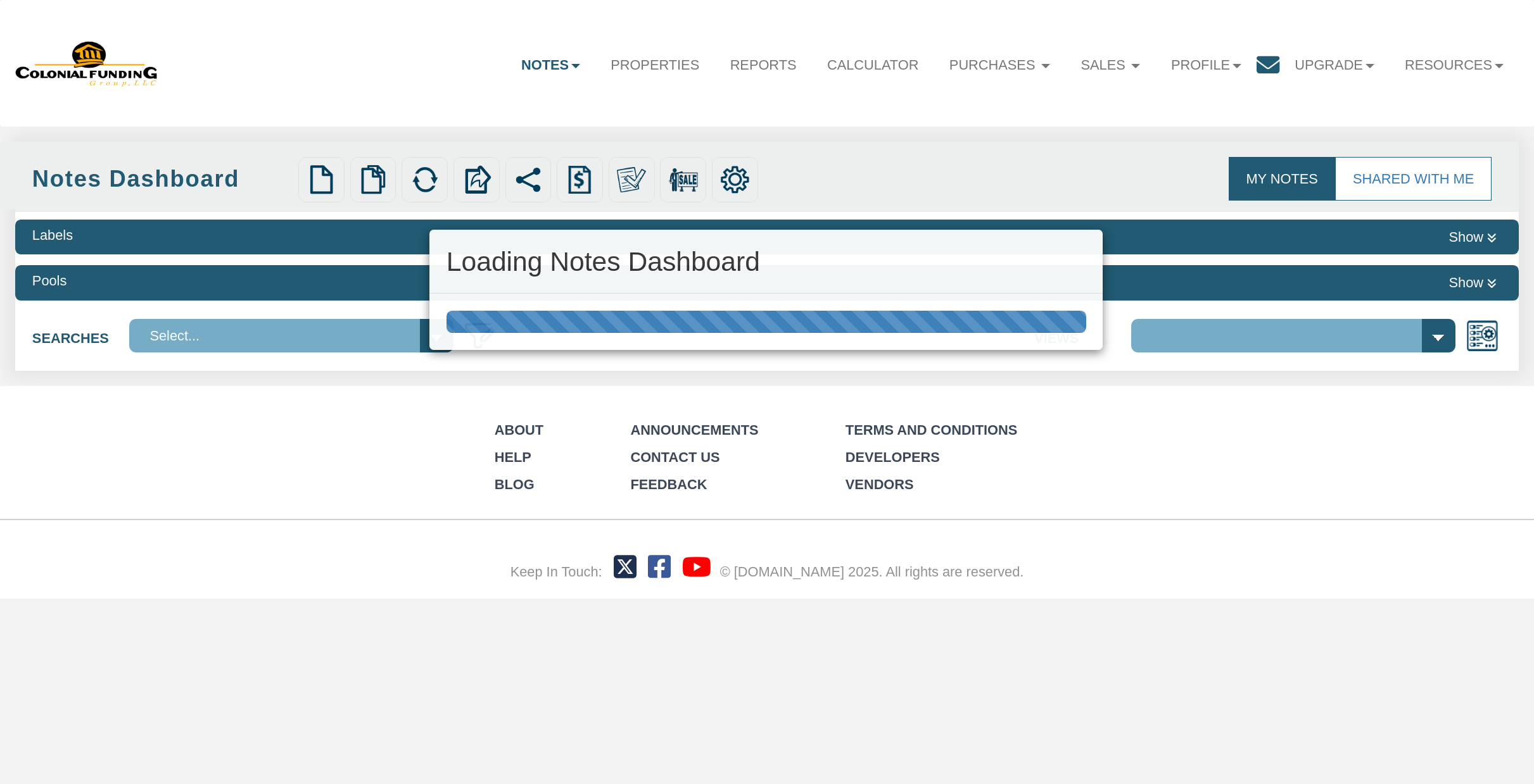
select select "316"
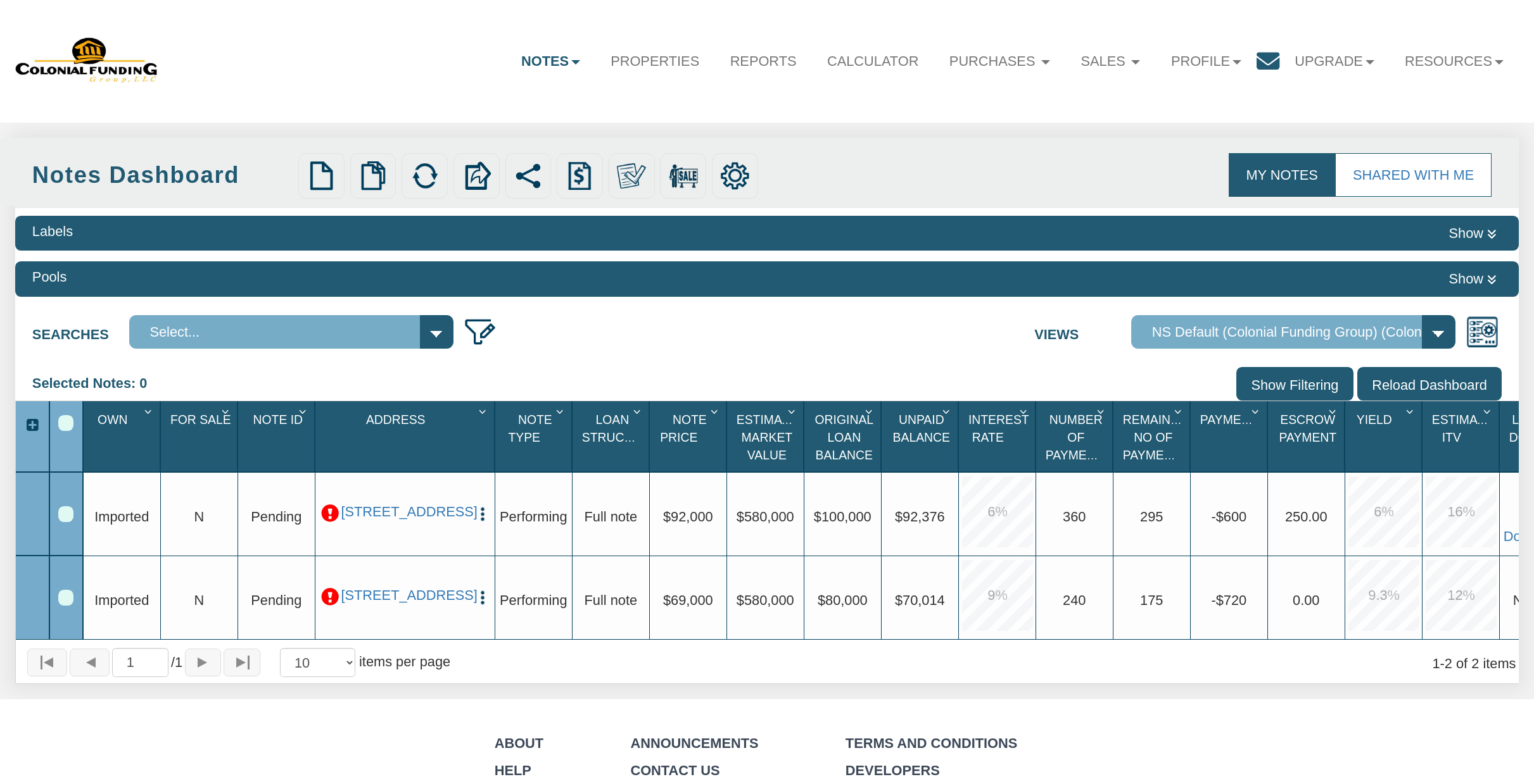
scroll to position [5, 0]
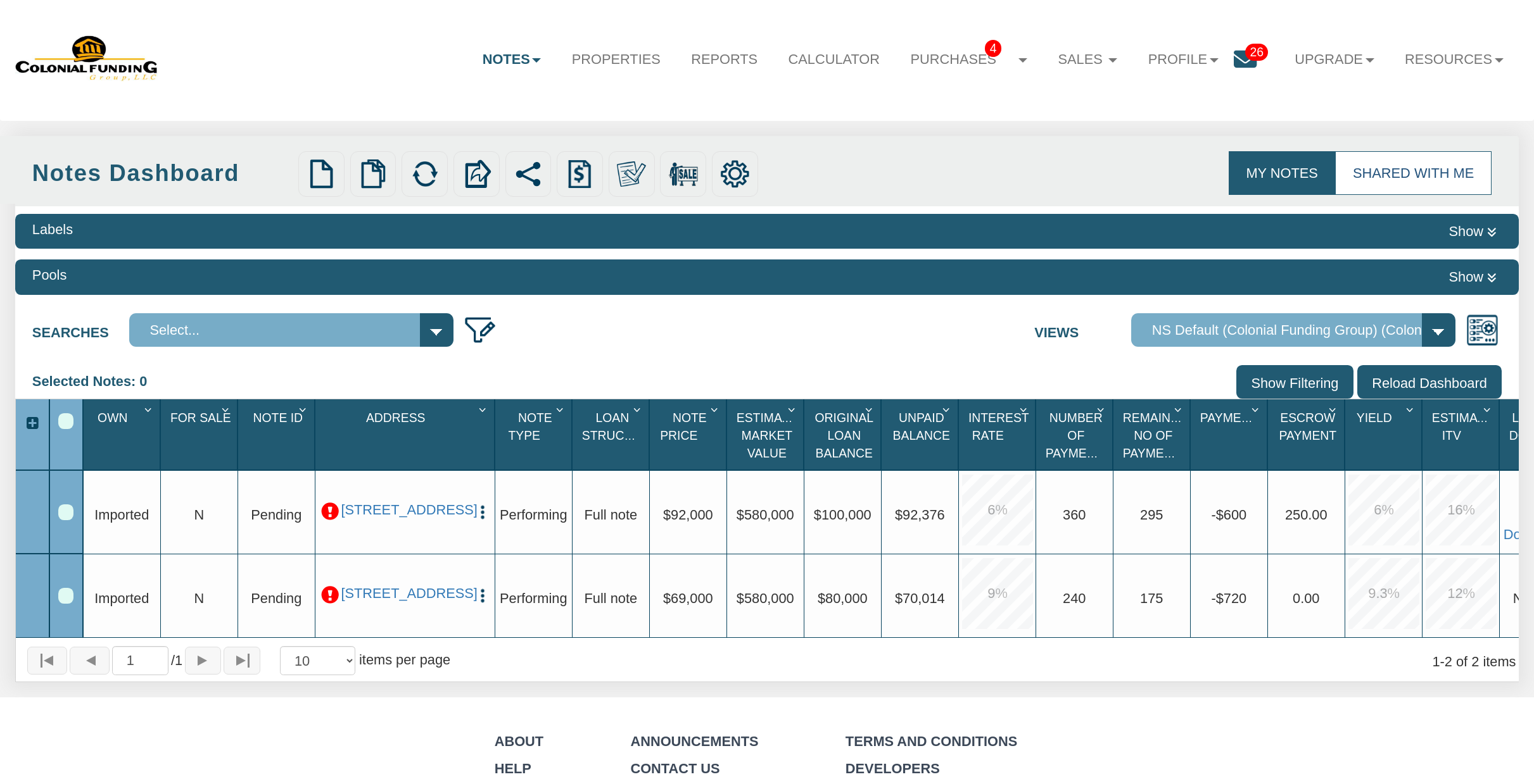
click at [1428, 170] on link "Shared with Me" at bounding box center [1412, 173] width 156 height 43
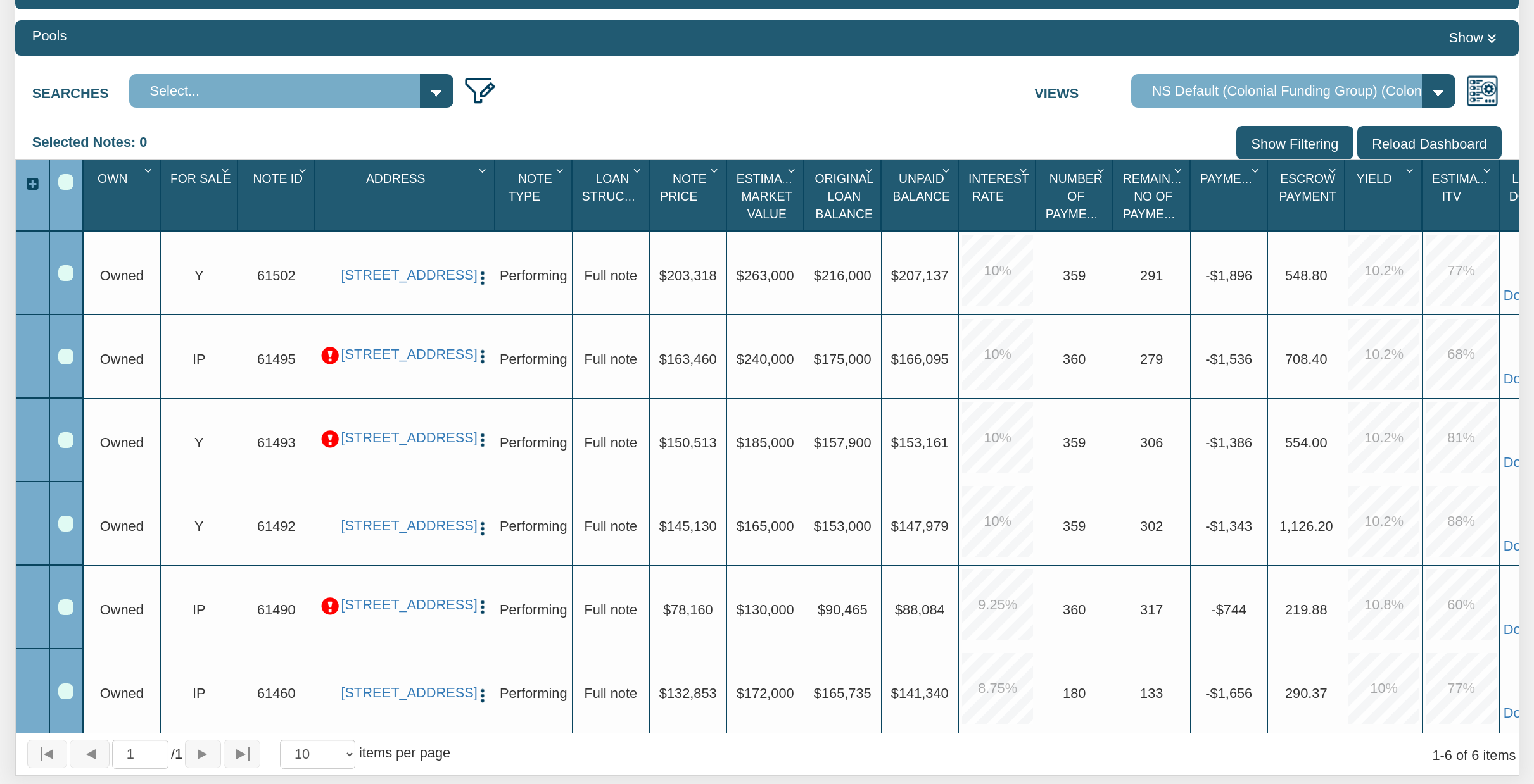
scroll to position [127, 0]
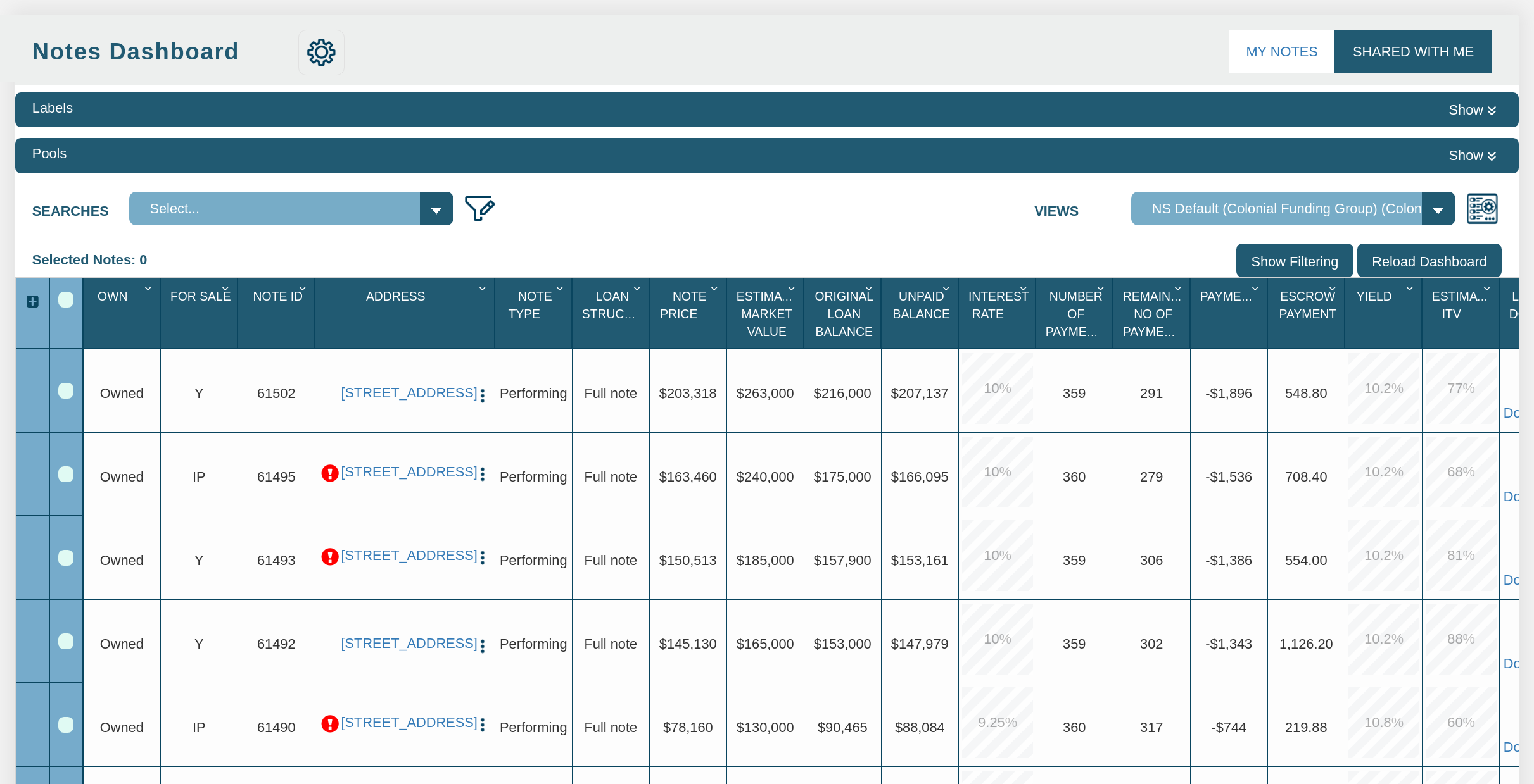
click at [332, 473] on p at bounding box center [330, 473] width 18 height 18
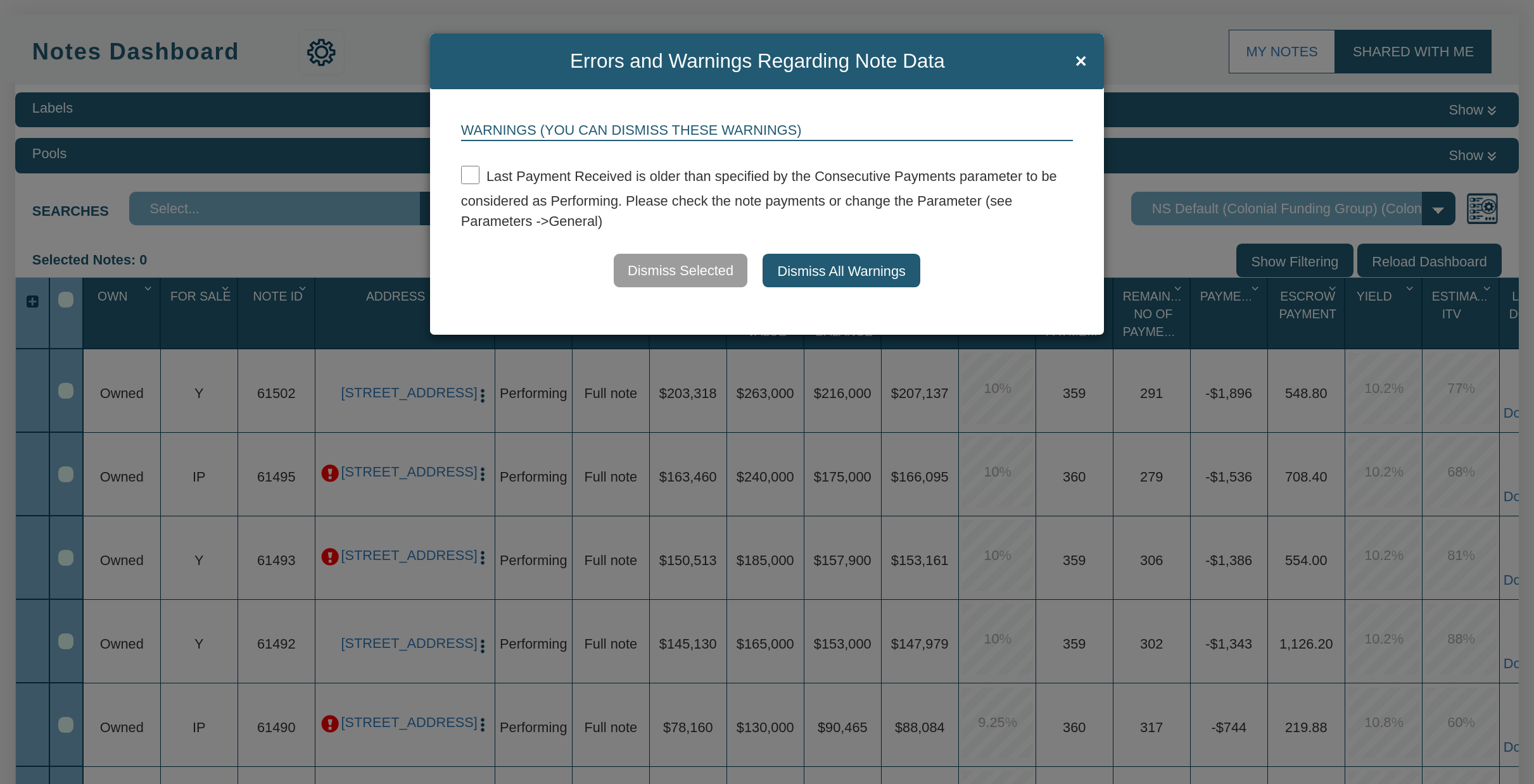
click at [468, 176] on input "checkbox" at bounding box center [470, 174] width 18 height 18
checkbox input "true"
click at [699, 268] on button "Dismiss Selected" at bounding box center [680, 270] width 135 height 34
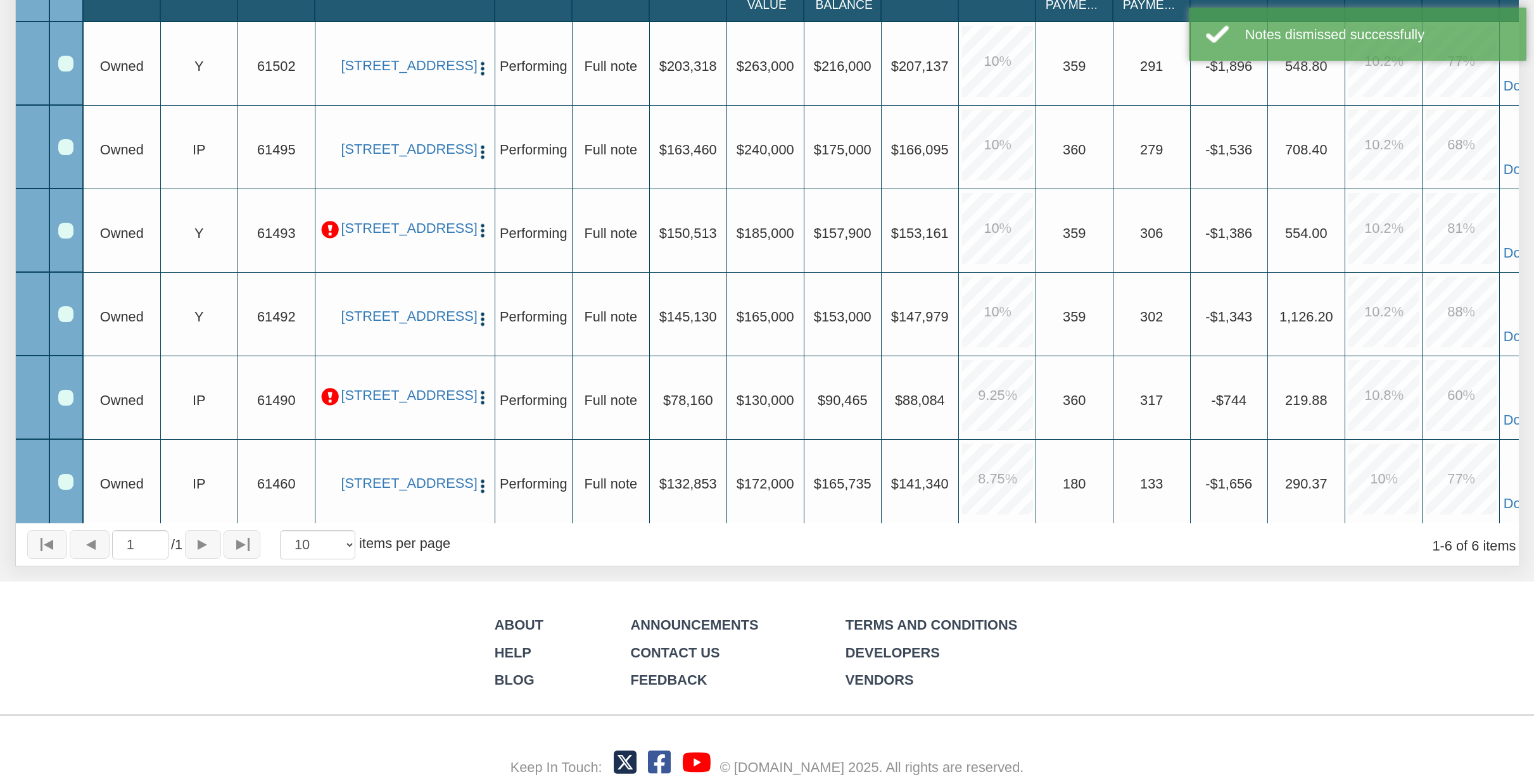
scroll to position [455, 0]
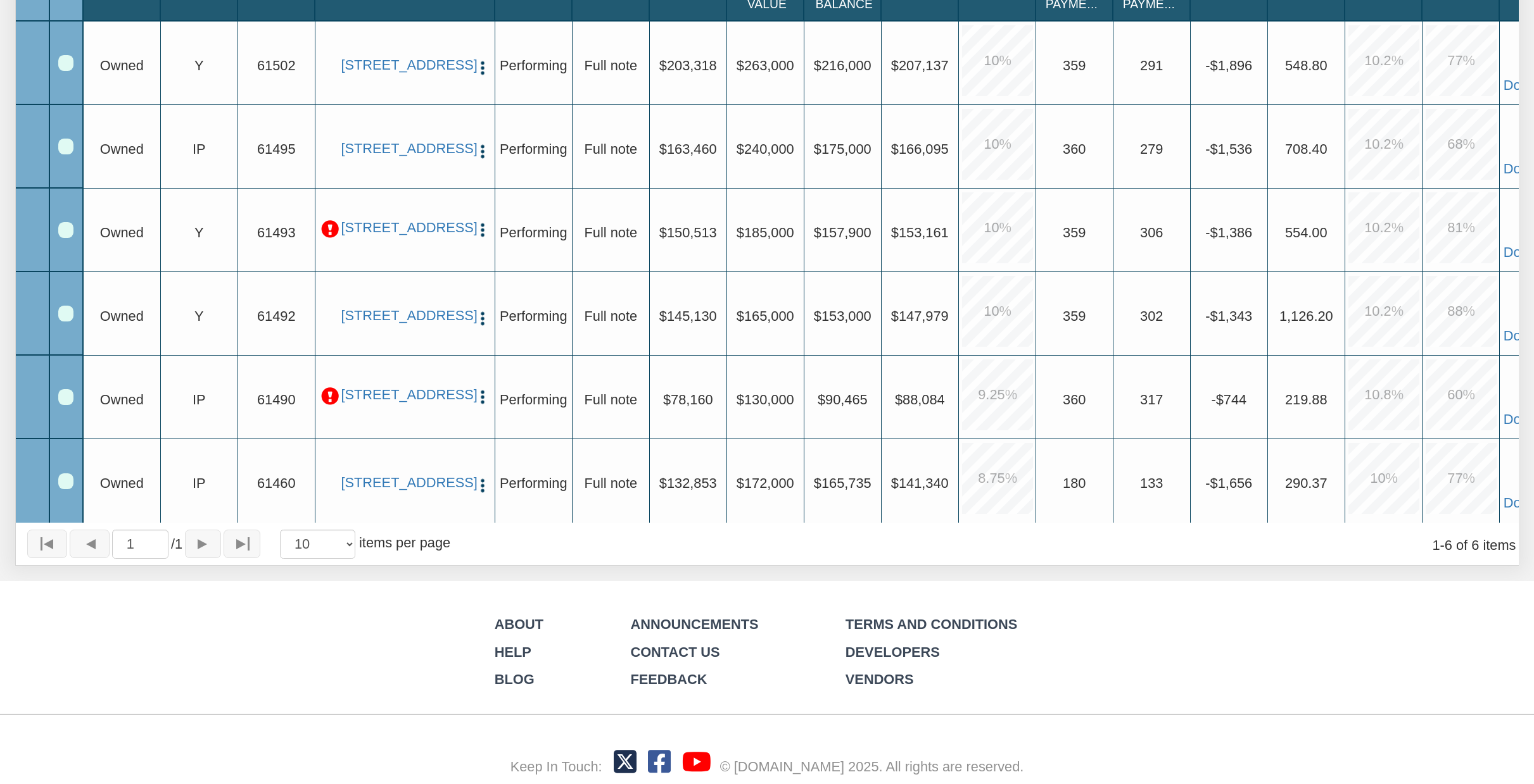
click at [329, 225] on p at bounding box center [330, 229] width 18 height 18
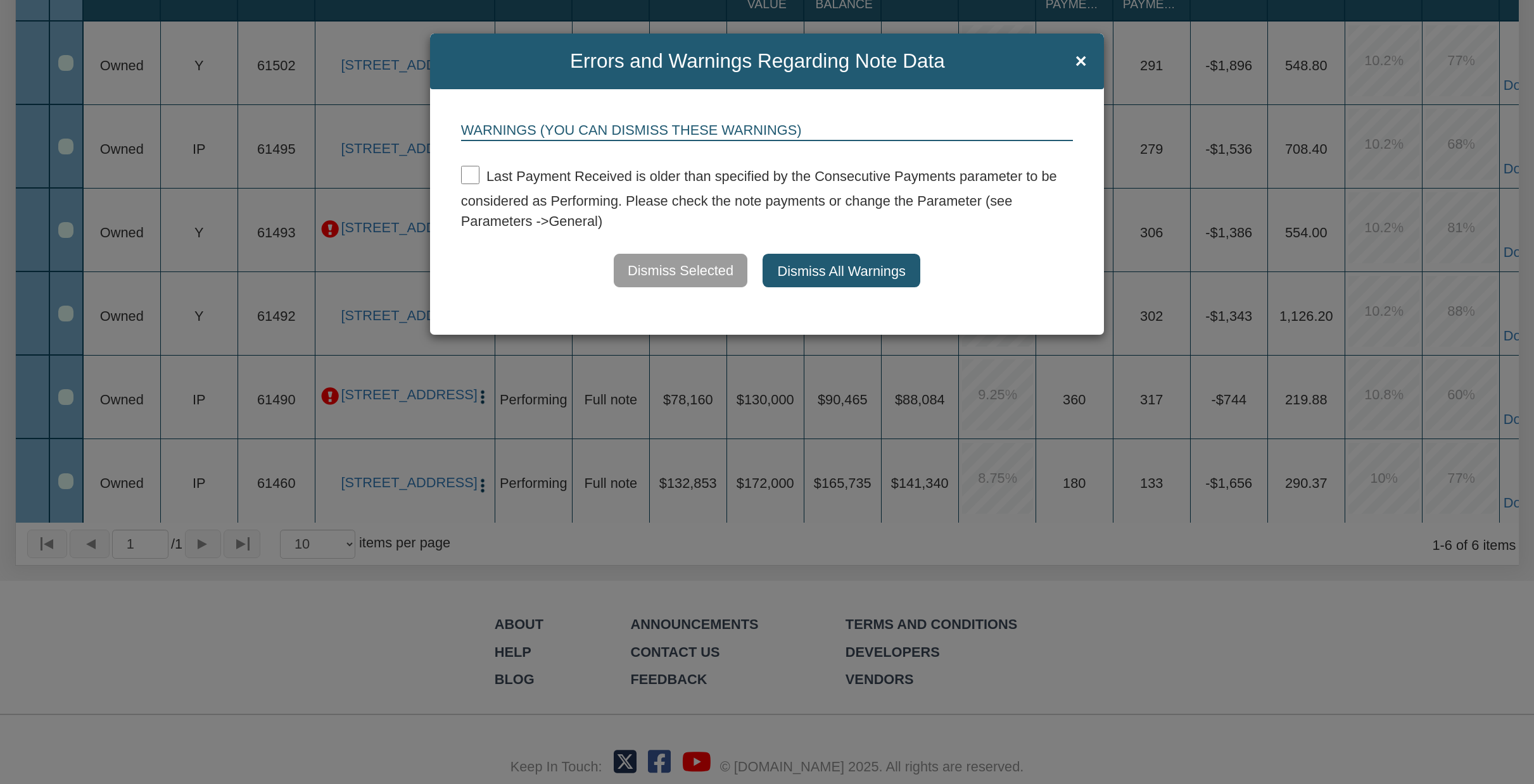
click at [465, 174] on input "checkbox" at bounding box center [470, 174] width 18 height 18
checkbox input "true"
click at [650, 265] on button "Dismiss Selected" at bounding box center [680, 270] width 135 height 34
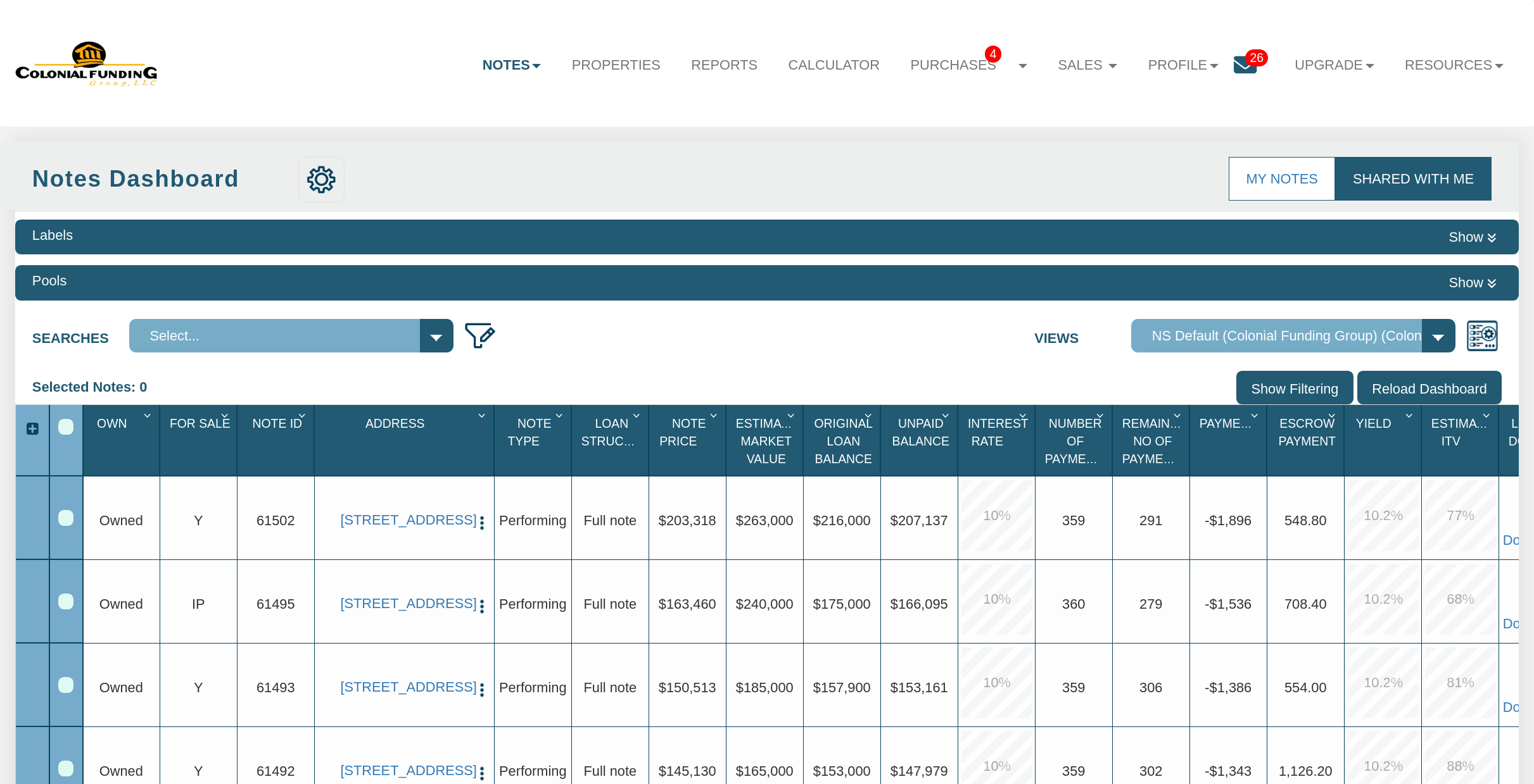
scroll to position [0, 0]
click at [1499, 63] on link "Resources" at bounding box center [1453, 65] width 129 height 43
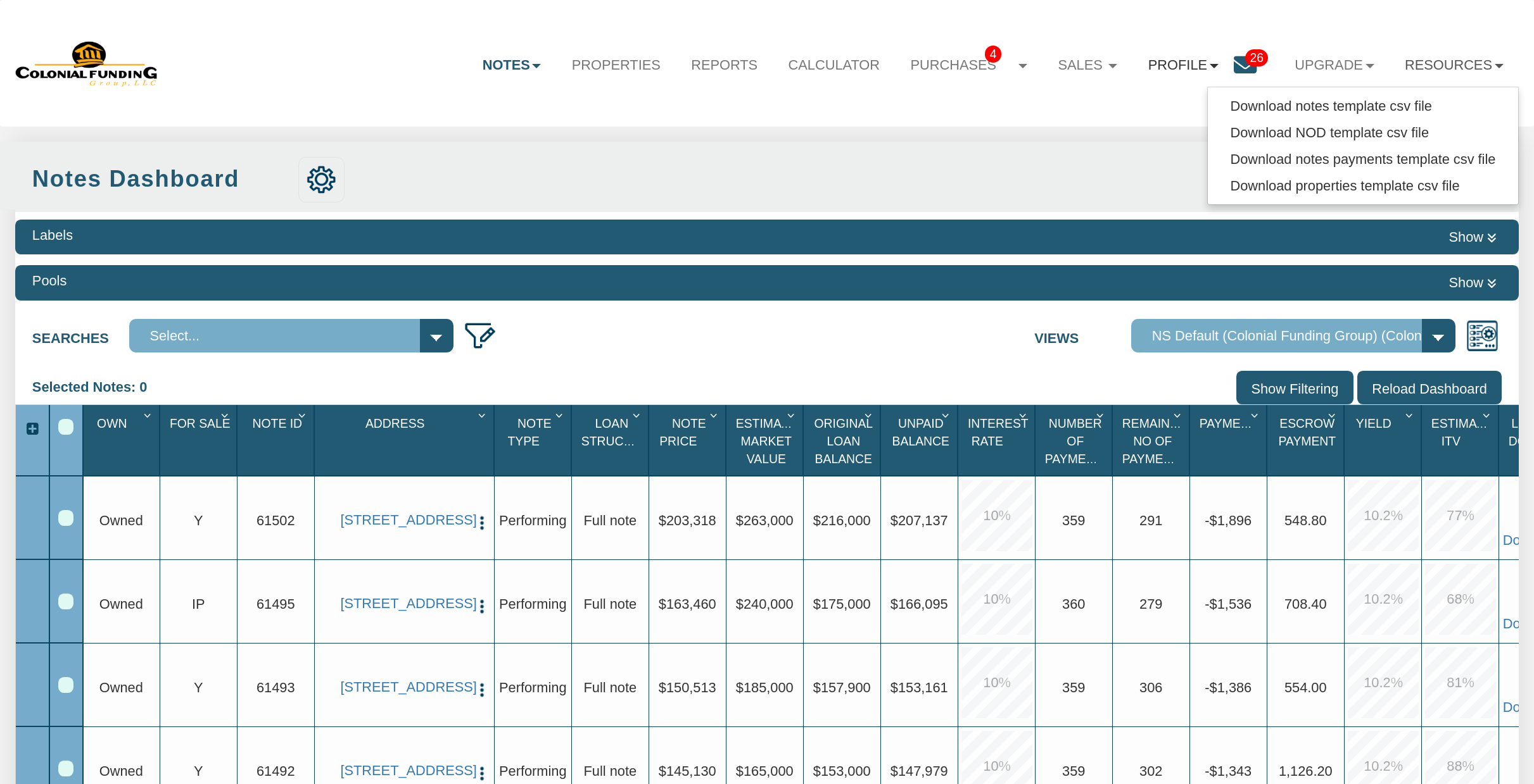
click at [1201, 65] on link "Profile" at bounding box center [1183, 65] width 101 height 43
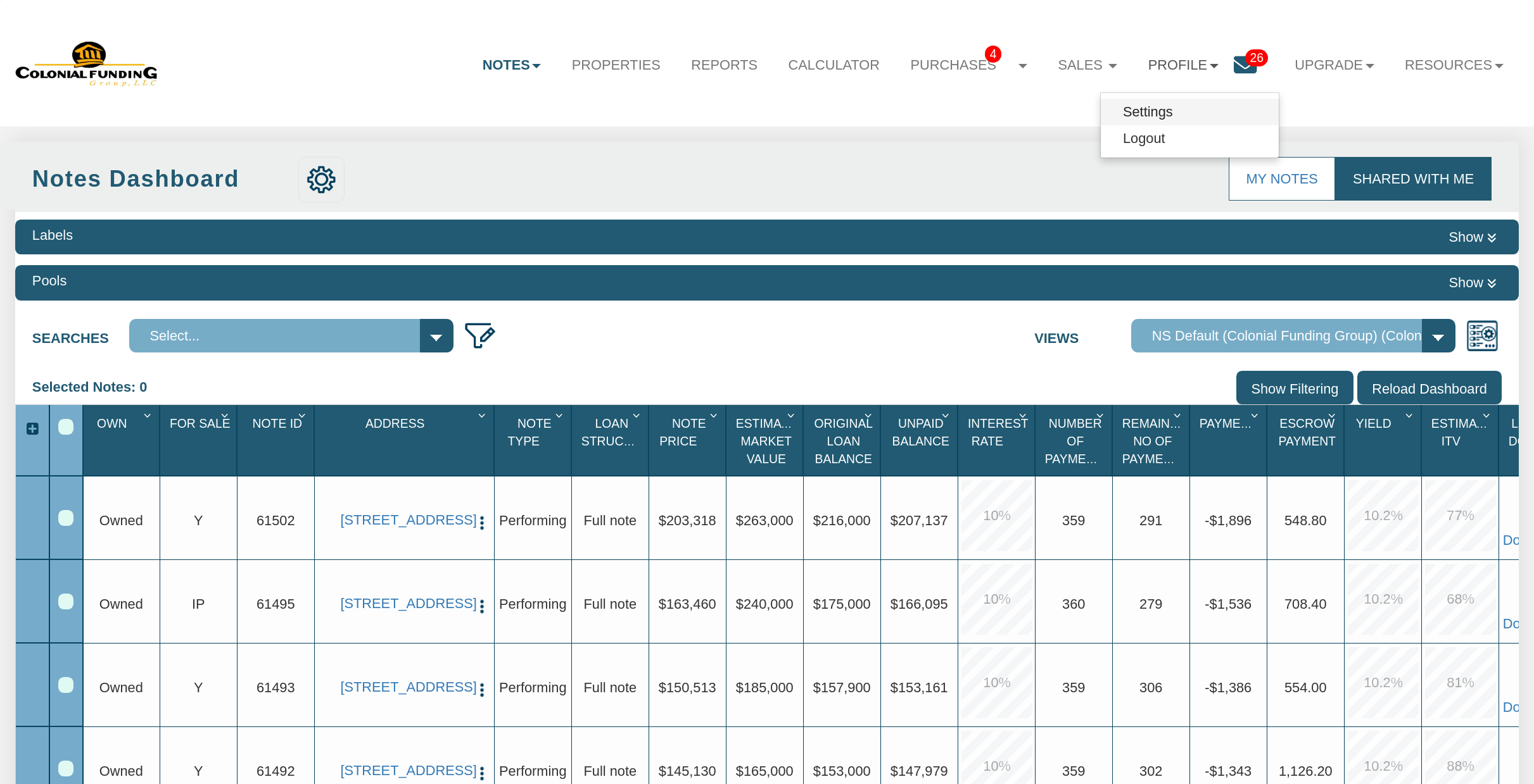
click at [1149, 108] on link "Settings" at bounding box center [1190, 112] width 178 height 27
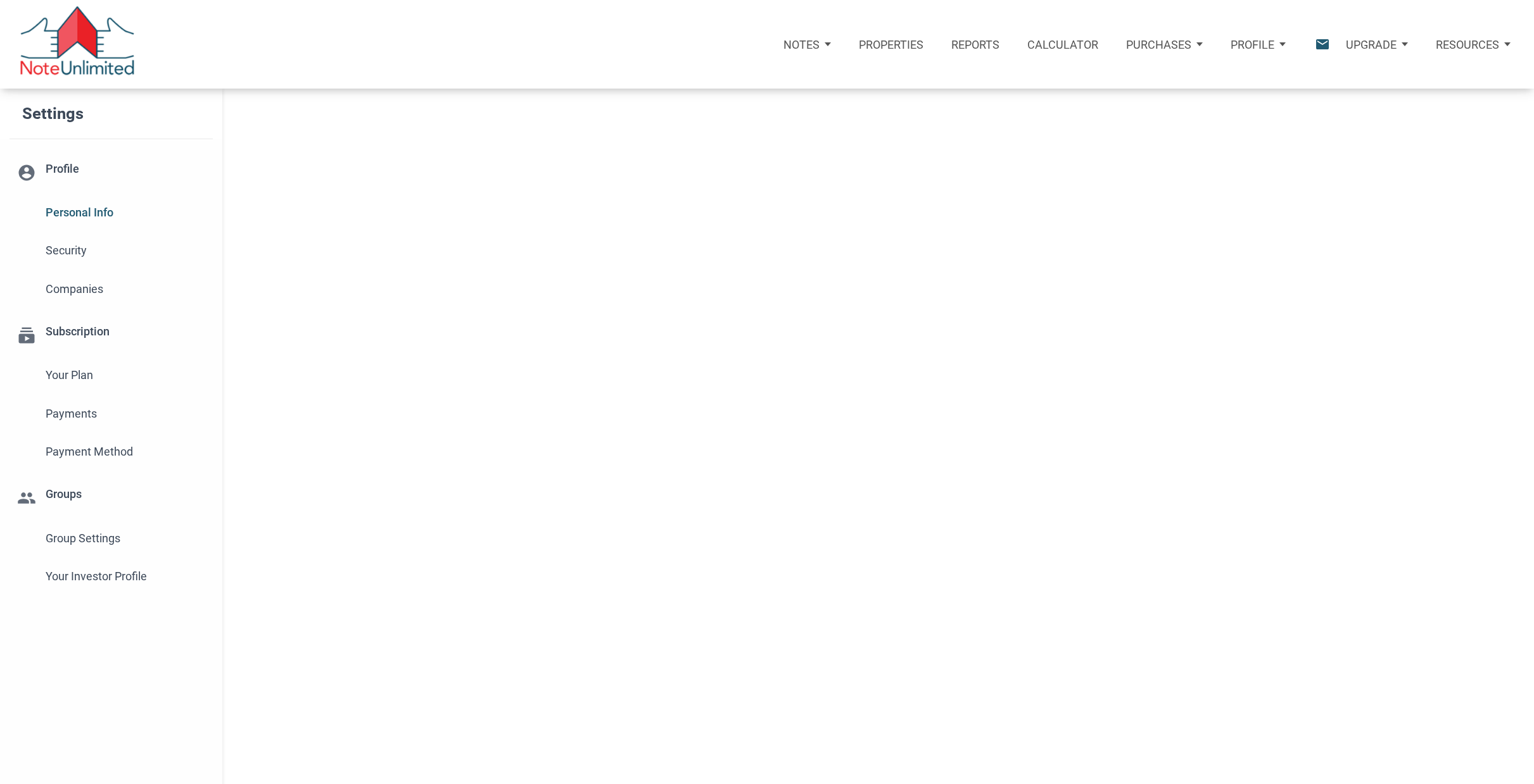
select select
type input "WEBSTER"
select select
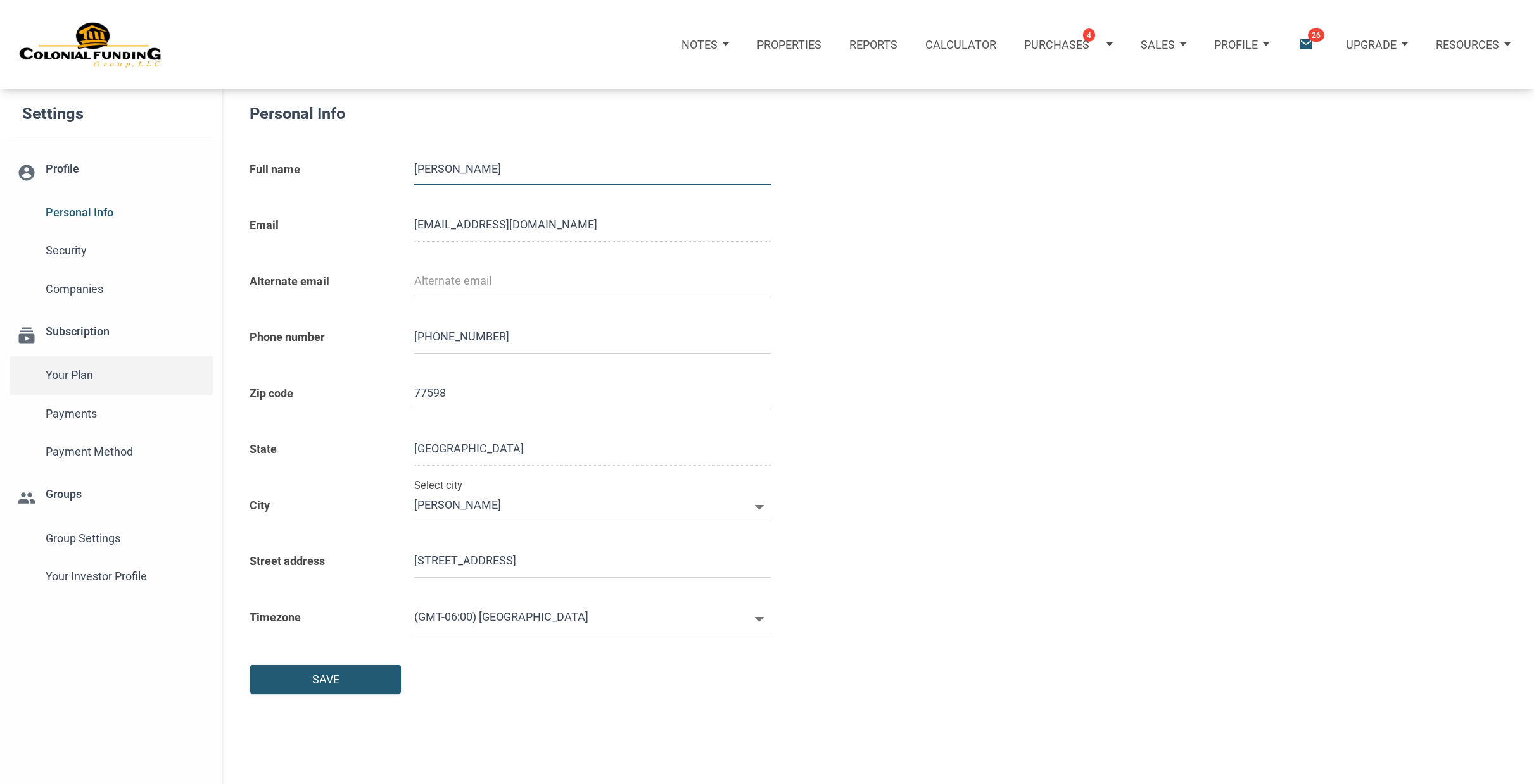
type input "2817230112"
select select
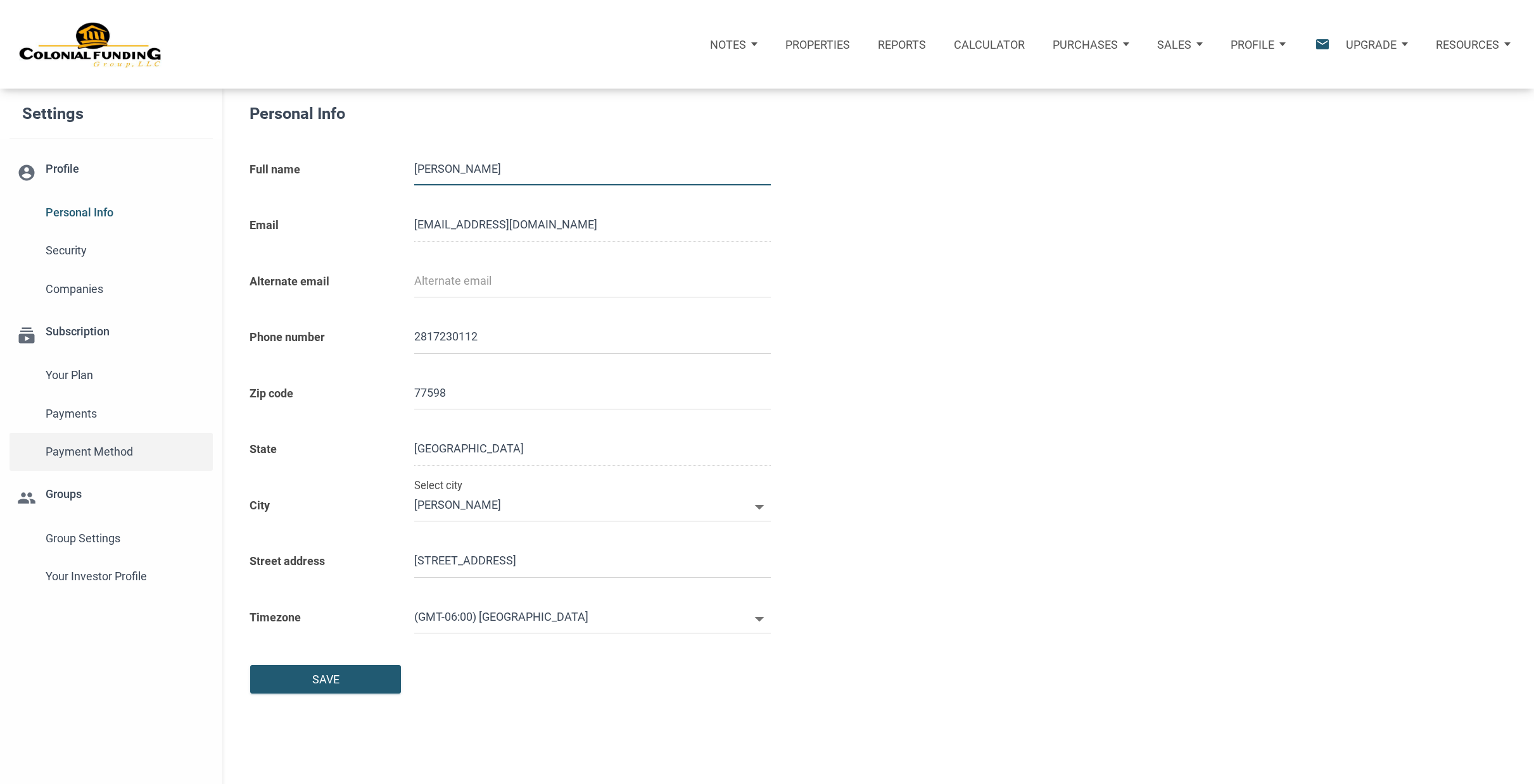
click at [100, 449] on span "Payment Method" at bounding box center [125, 452] width 159 height 23
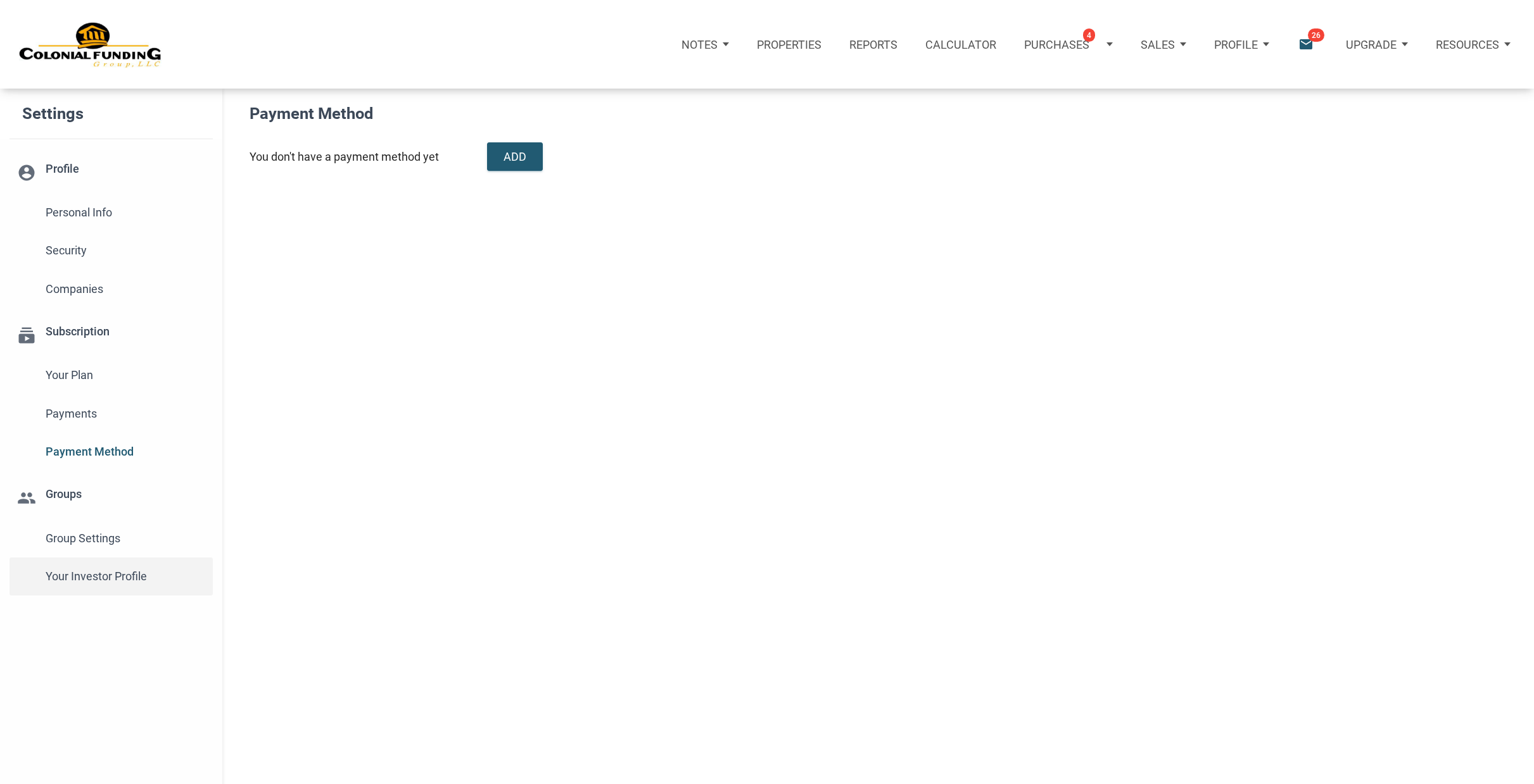
click at [109, 573] on span "Your Investor Profile" at bounding box center [125, 576] width 159 height 23
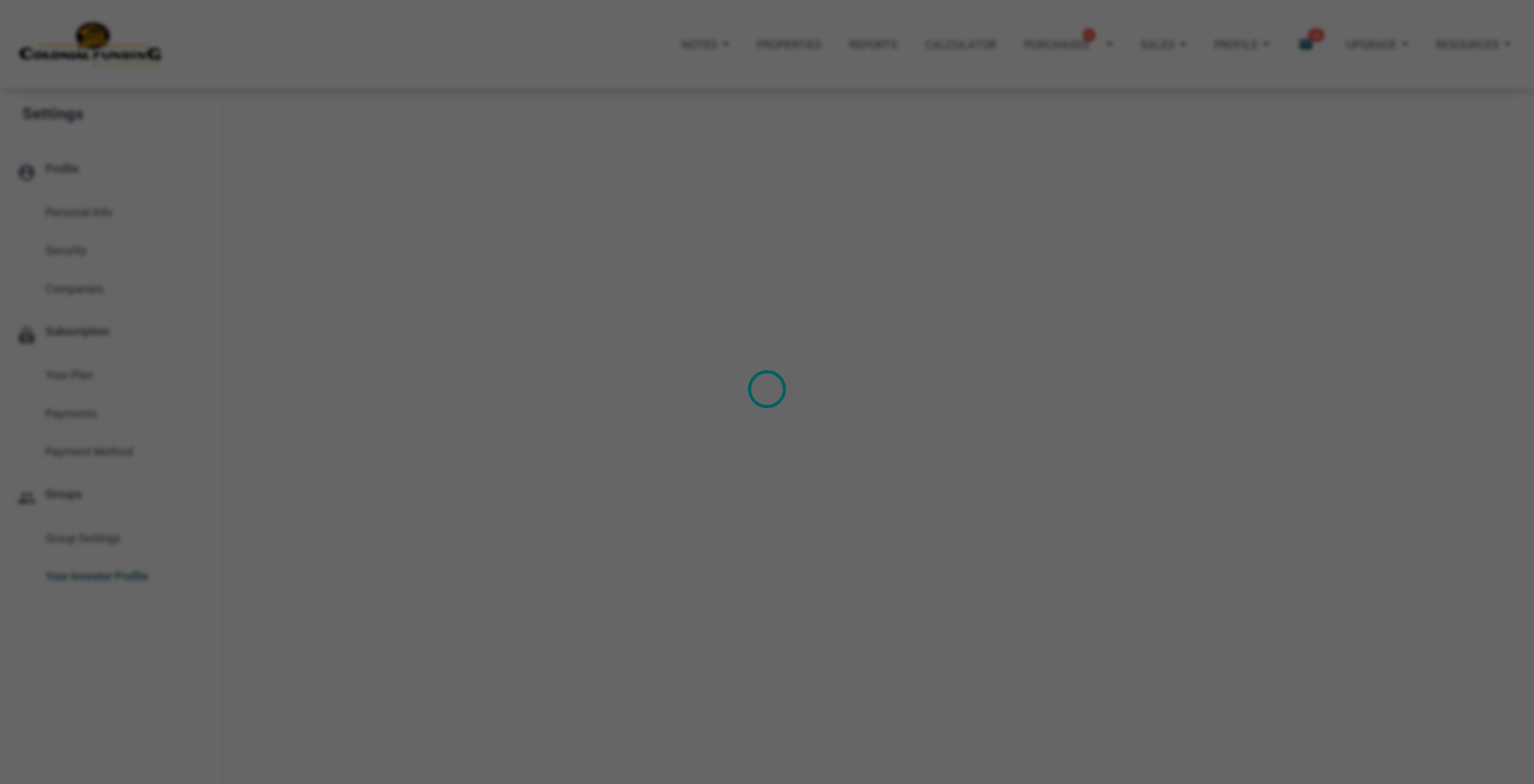
type input "Cash Flow - Today Income"
select select
type input "$ 100,000"
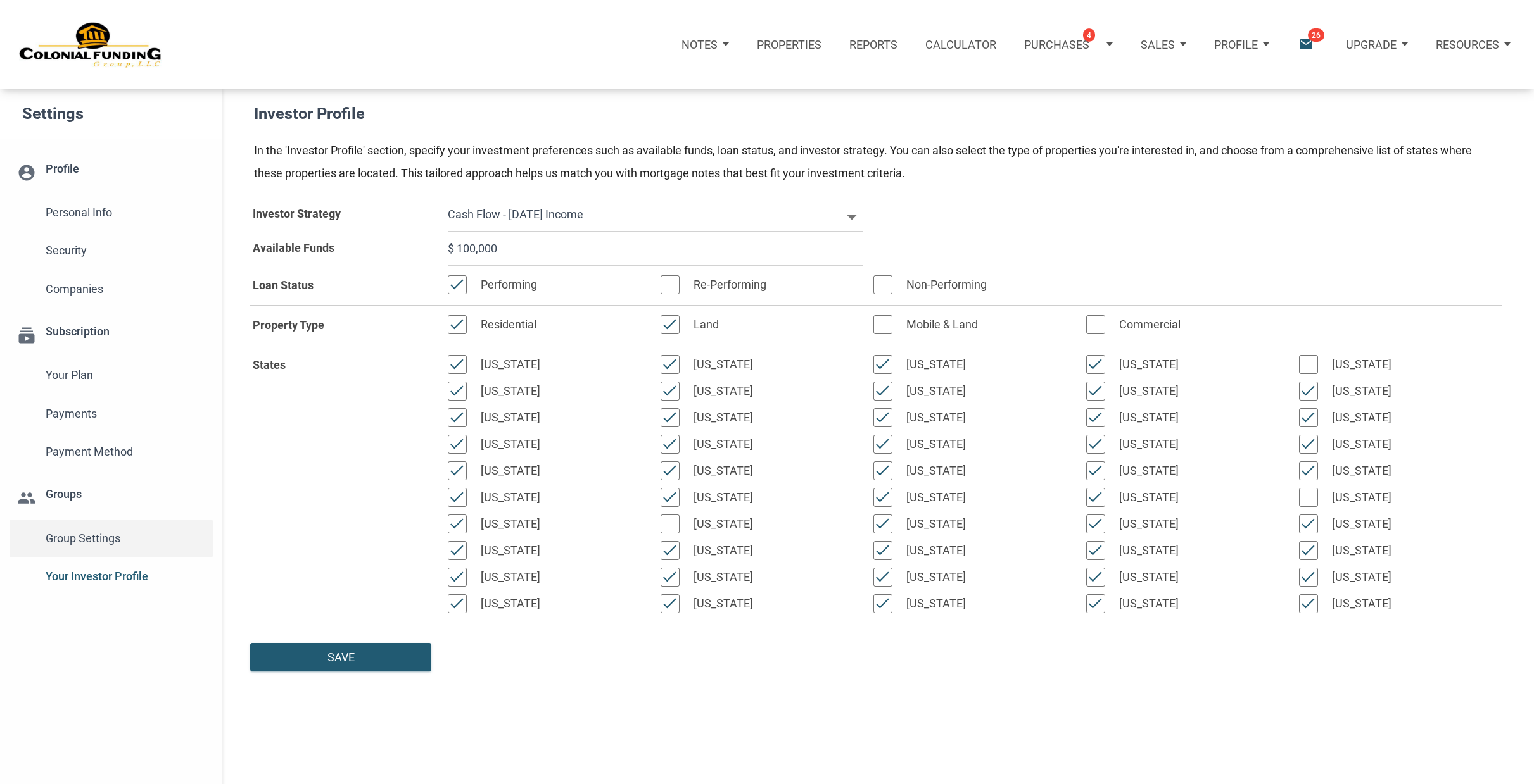
click at [78, 533] on span "Group Settings" at bounding box center [125, 539] width 159 height 23
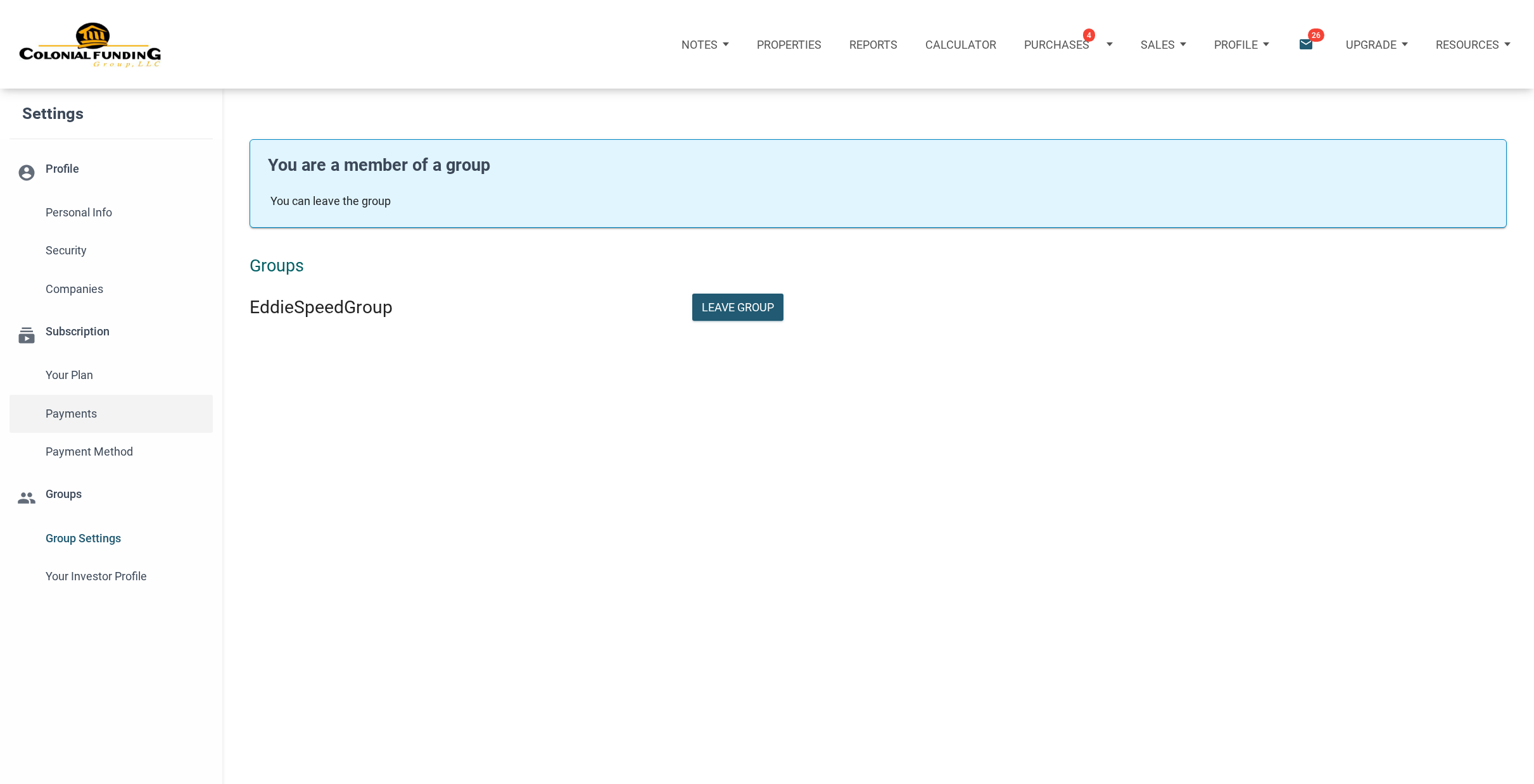
click at [84, 414] on span "Payments" at bounding box center [125, 413] width 159 height 23
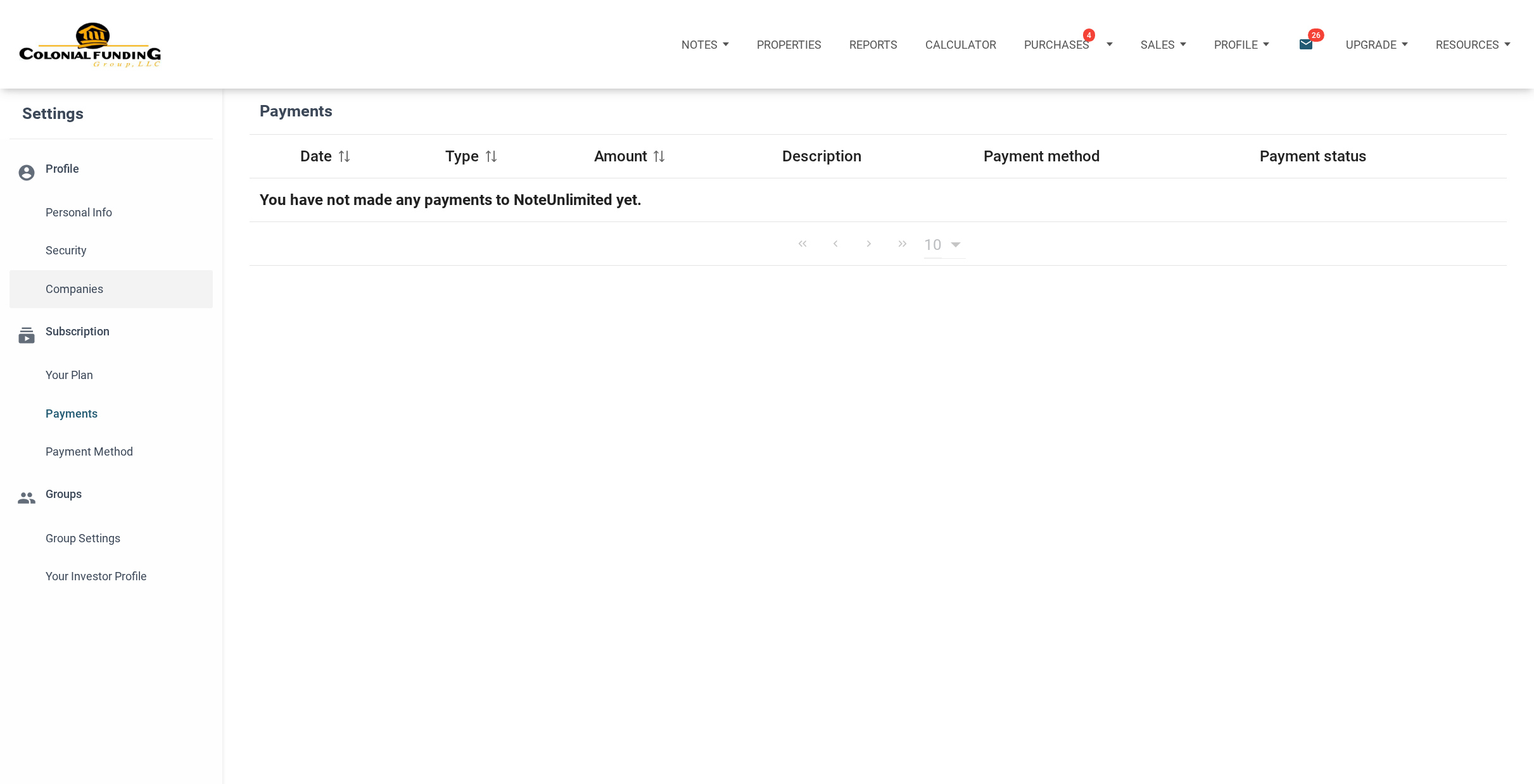
click at [106, 288] on span "Companies" at bounding box center [125, 289] width 159 height 23
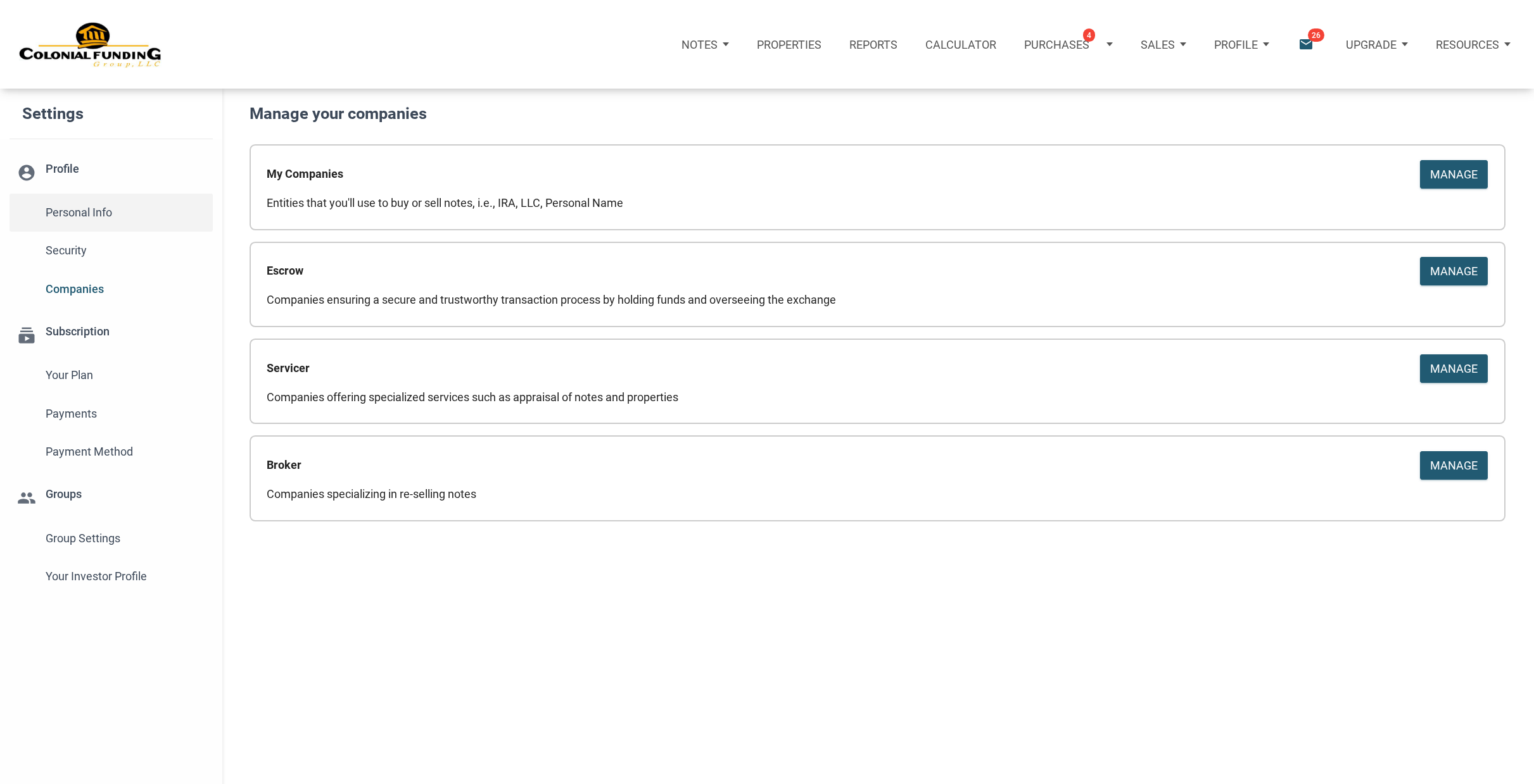
click at [76, 206] on span "Personal Info" at bounding box center [125, 213] width 159 height 23
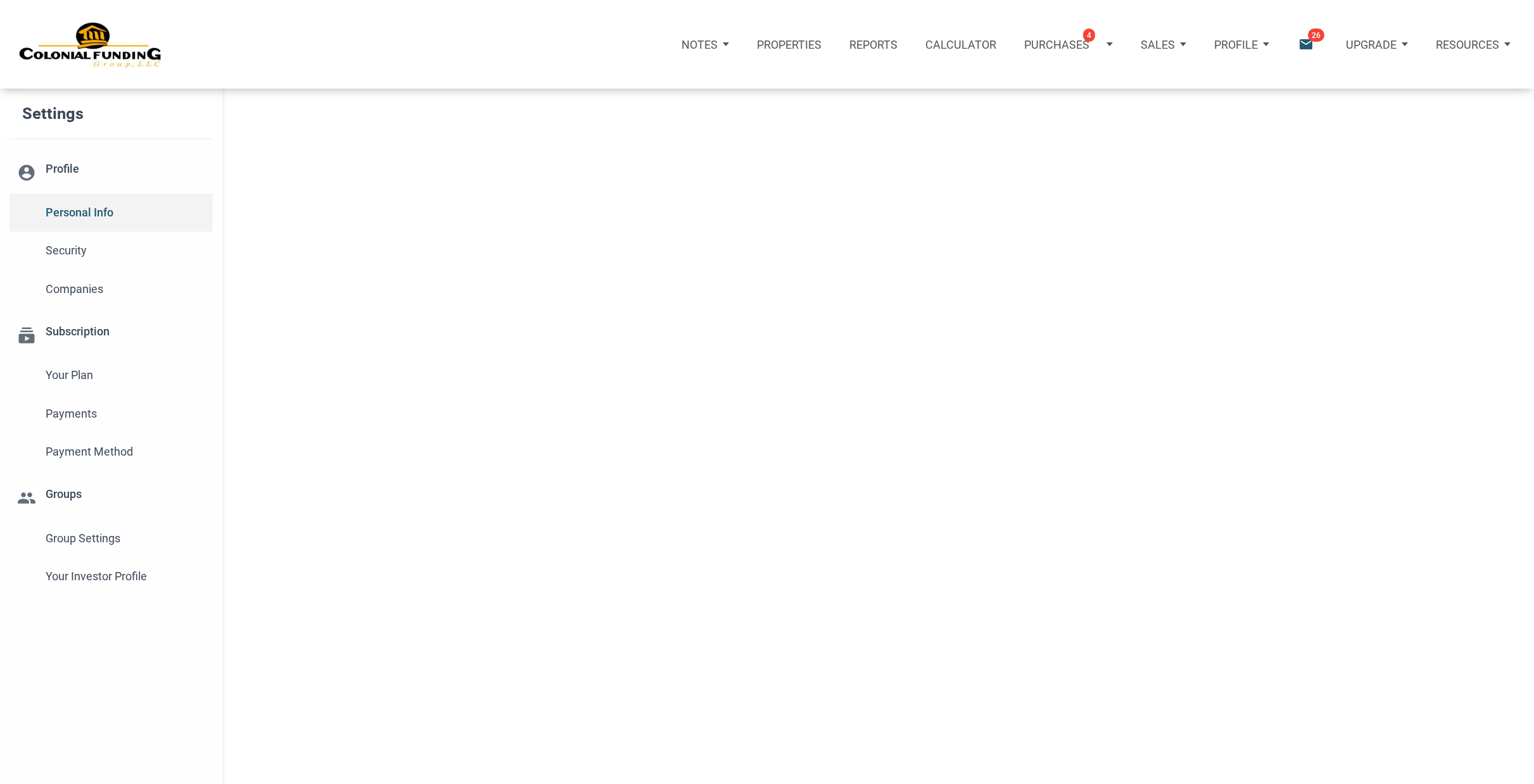
type input "WEBSTER"
select select
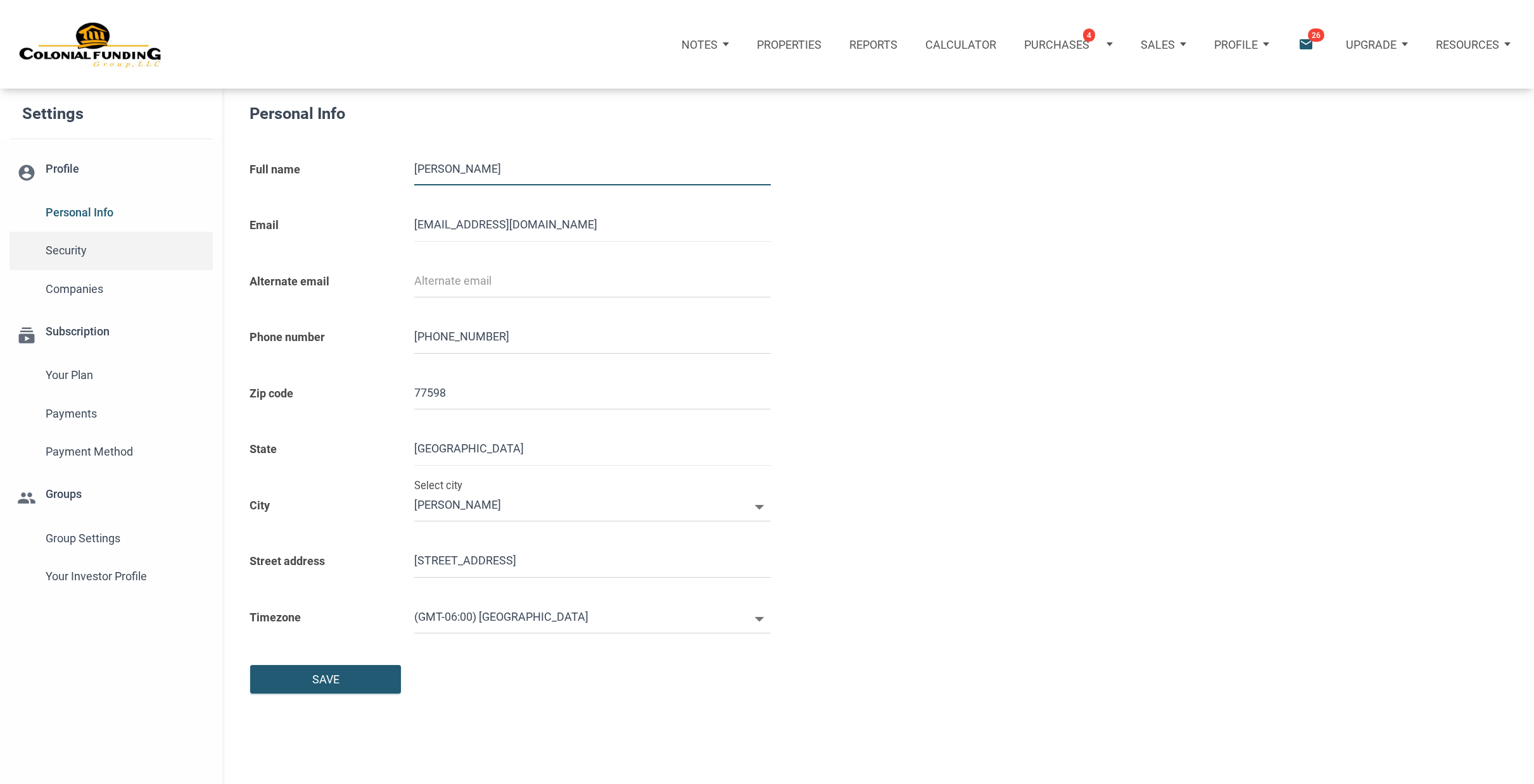
type input "2817230112"
select select
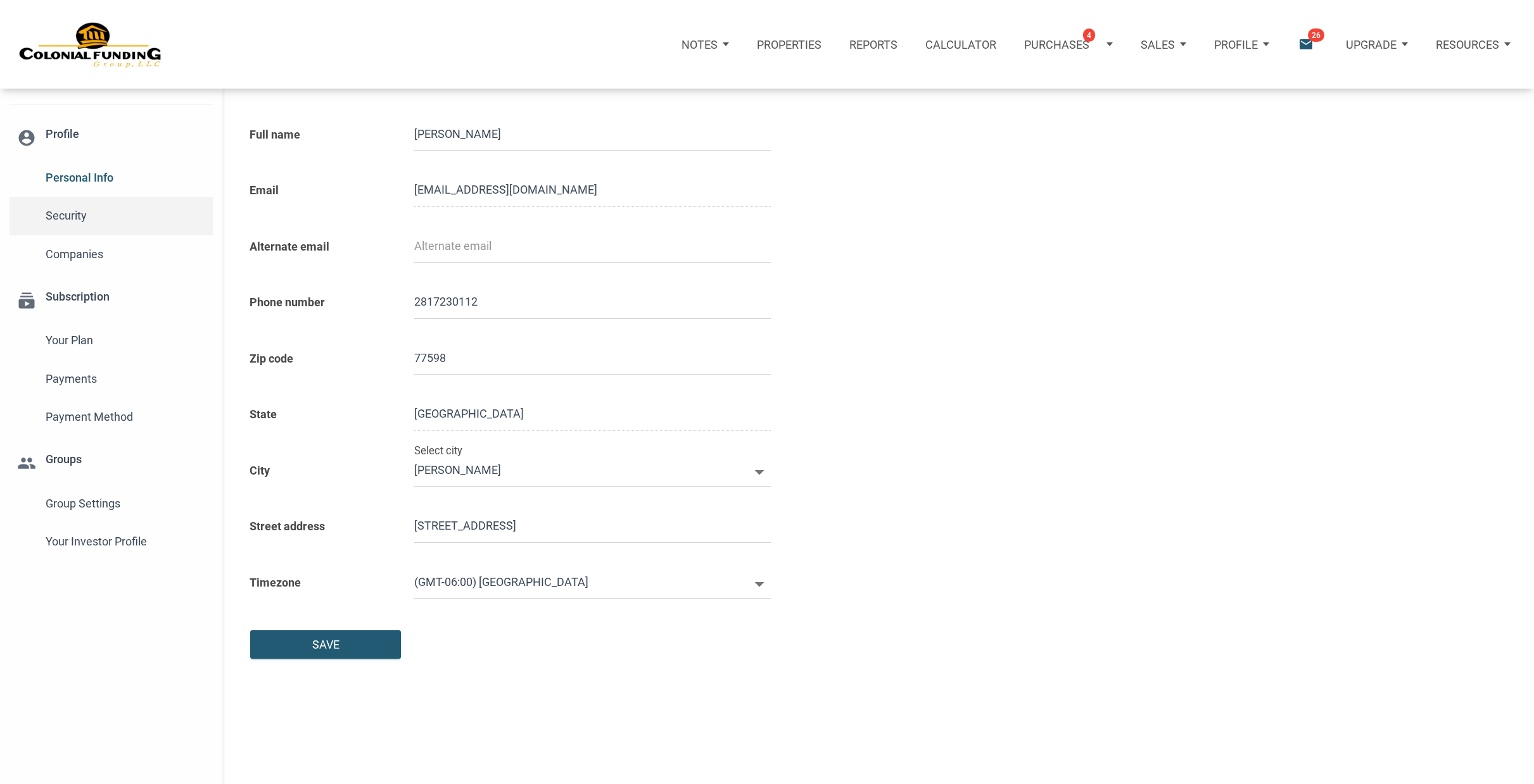
click at [72, 199] on div "Security" at bounding box center [126, 216] width 175 height 38
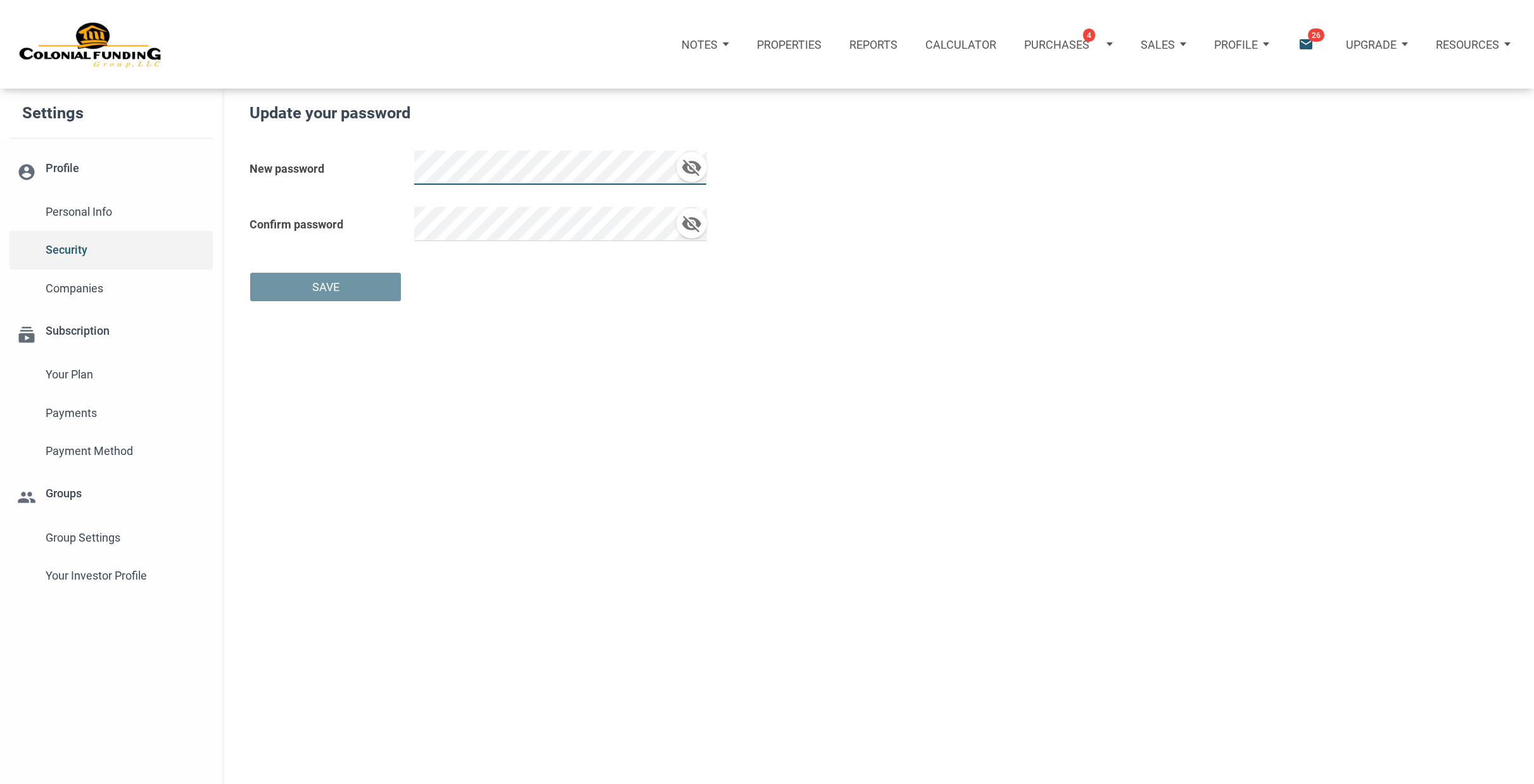
scroll to position [2, 0]
click at [63, 248] on span "Security" at bounding box center [125, 248] width 159 height 23
click at [73, 289] on span "Companies" at bounding box center [125, 289] width 159 height 23
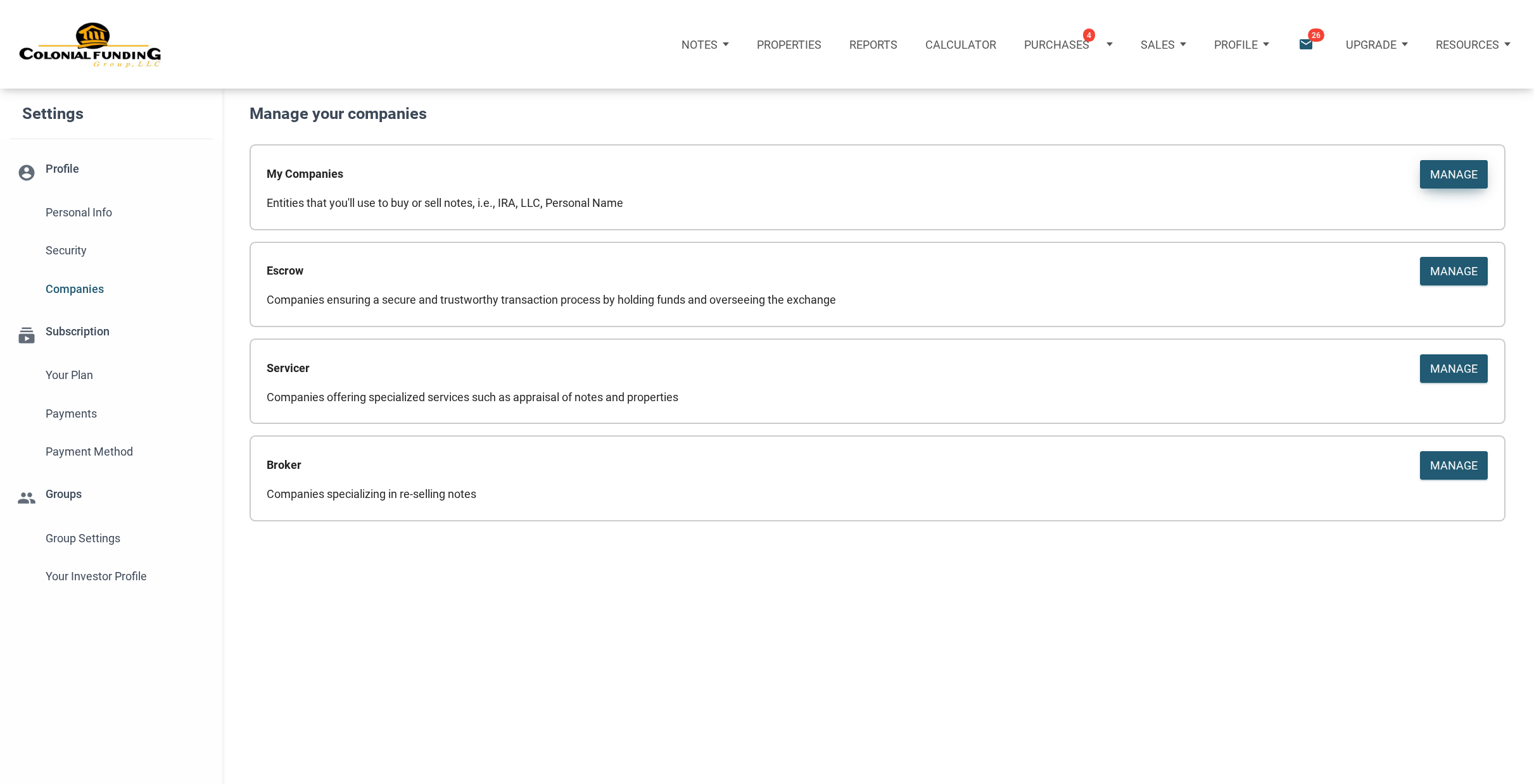
click at [1461, 177] on div "Manage" at bounding box center [1453, 174] width 48 height 17
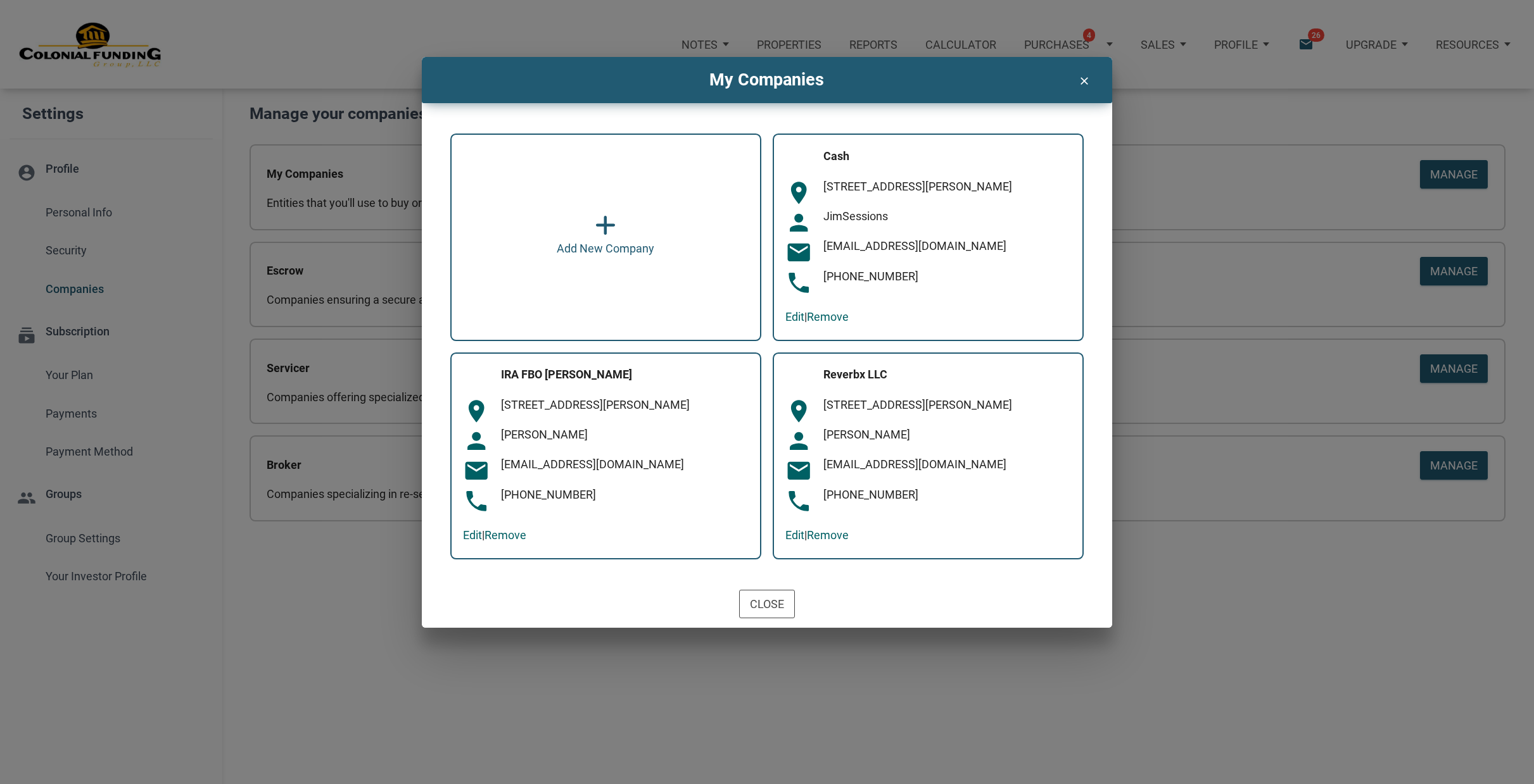
click at [1084, 78] on icon "clear" at bounding box center [1084, 77] width 15 height 18
